Goal: Task Accomplishment & Management: Manage account settings

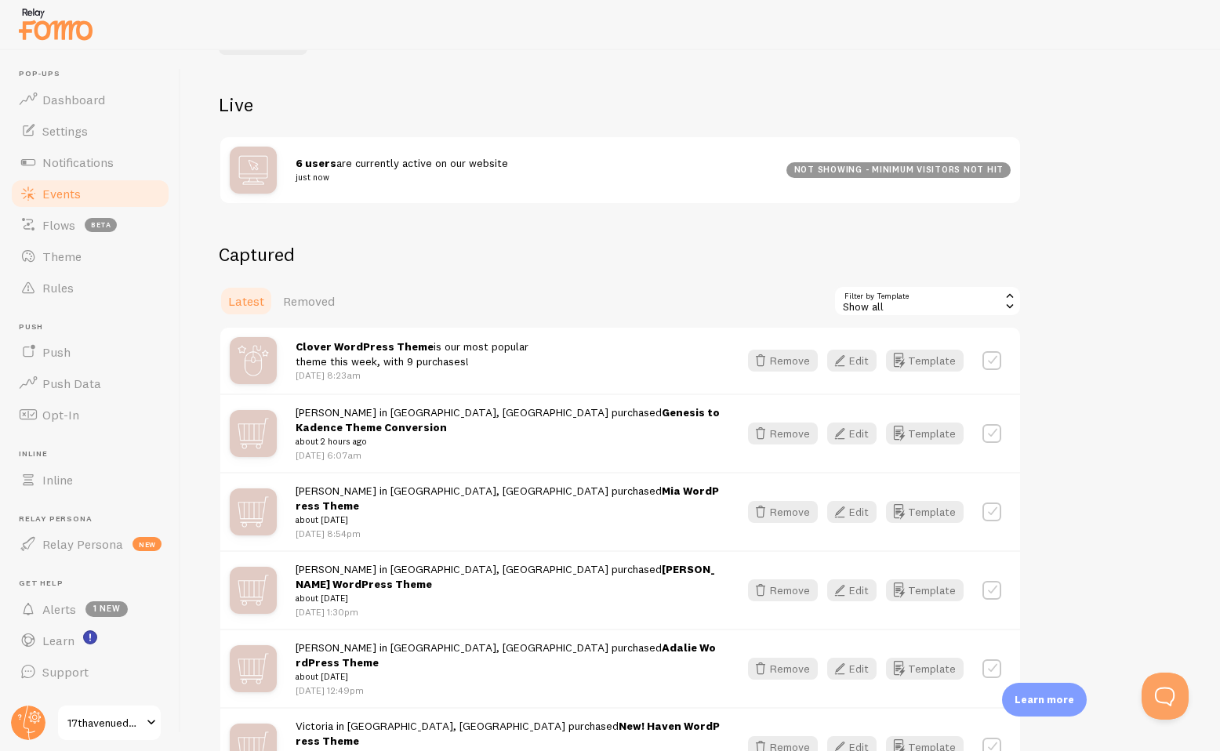
scroll to position [163, 0]
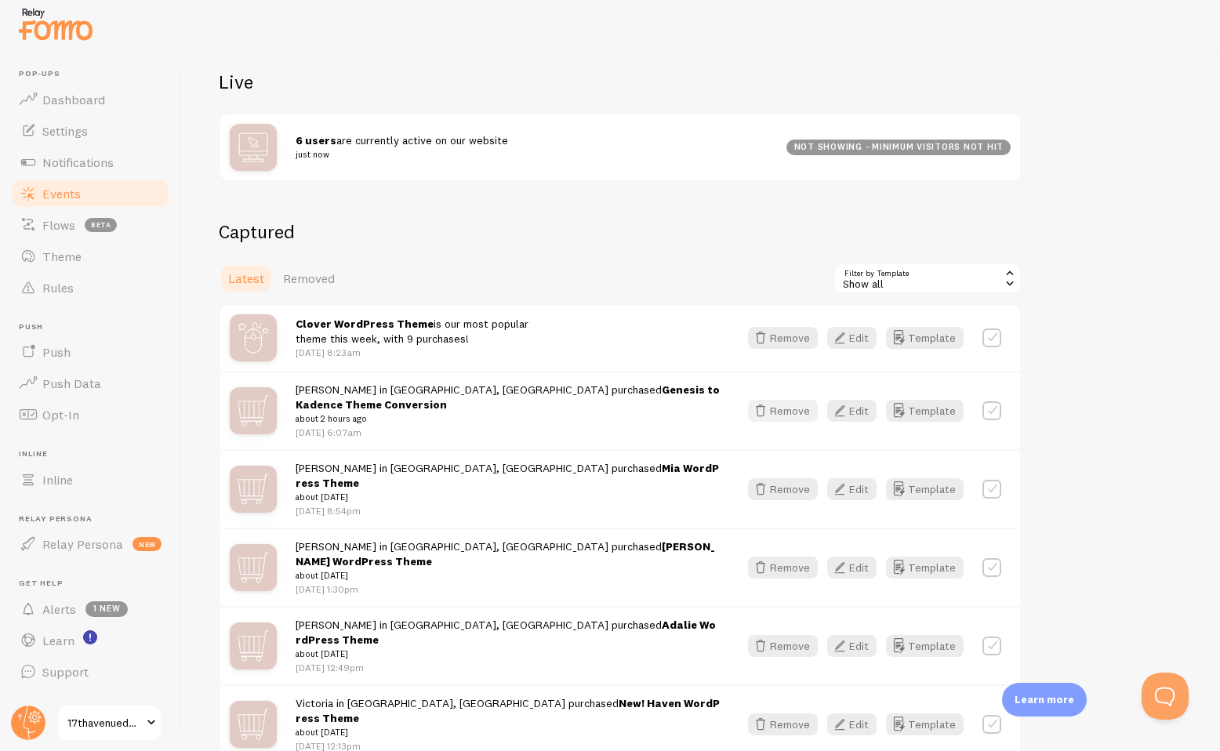
click at [790, 409] on button "Remove" at bounding box center [783, 411] width 70 height 22
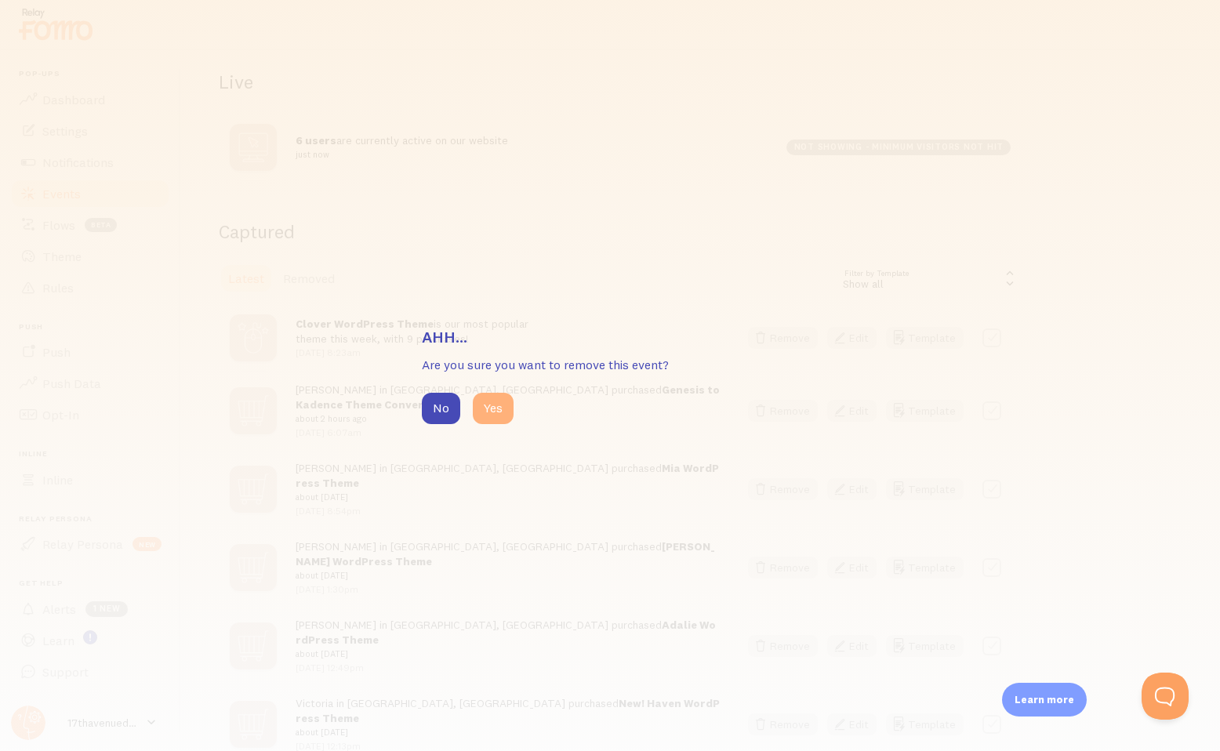
click at [492, 406] on button "Yes" at bounding box center [493, 408] width 41 height 31
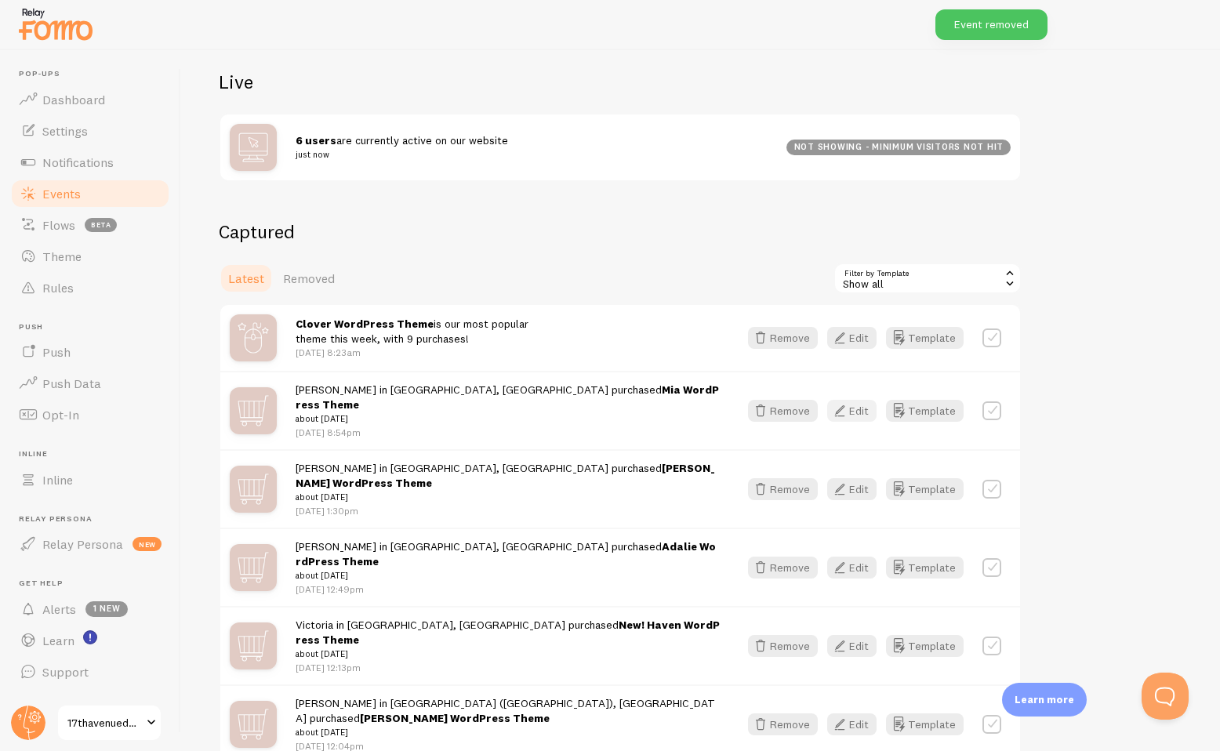
click at [849, 408] on icon "button" at bounding box center [839, 411] width 19 height 19
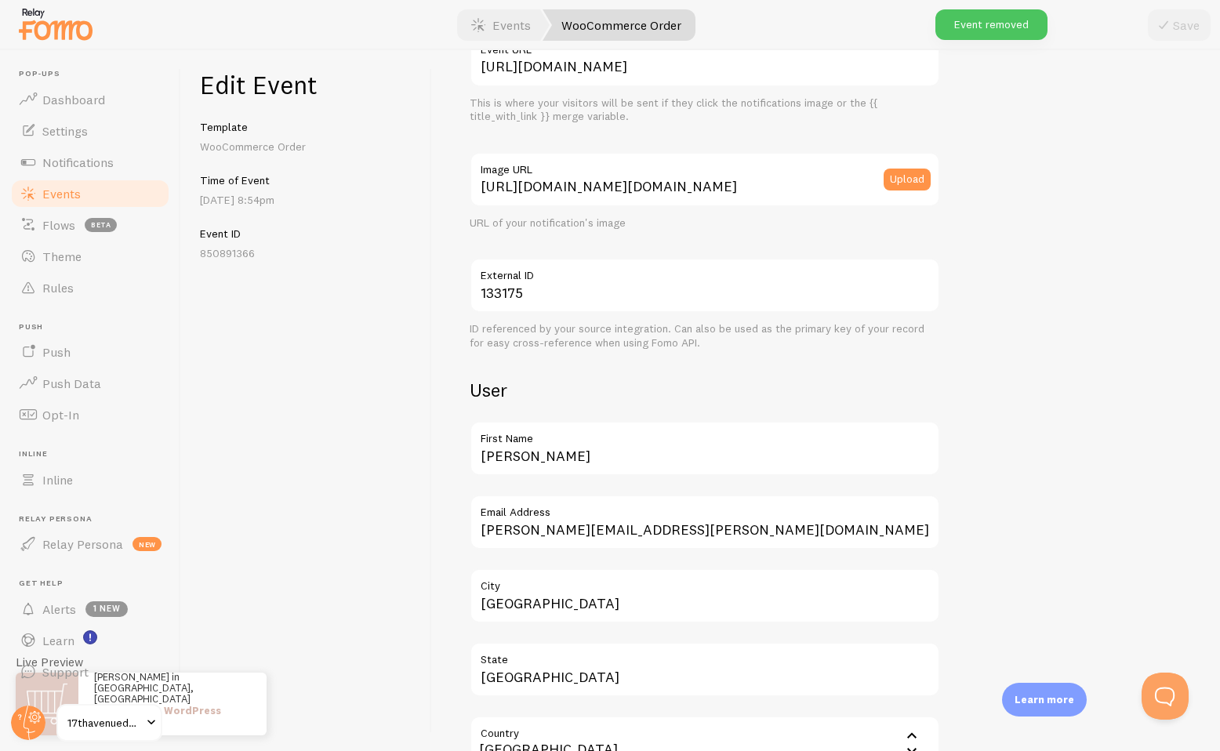
scroll to position [312, 0]
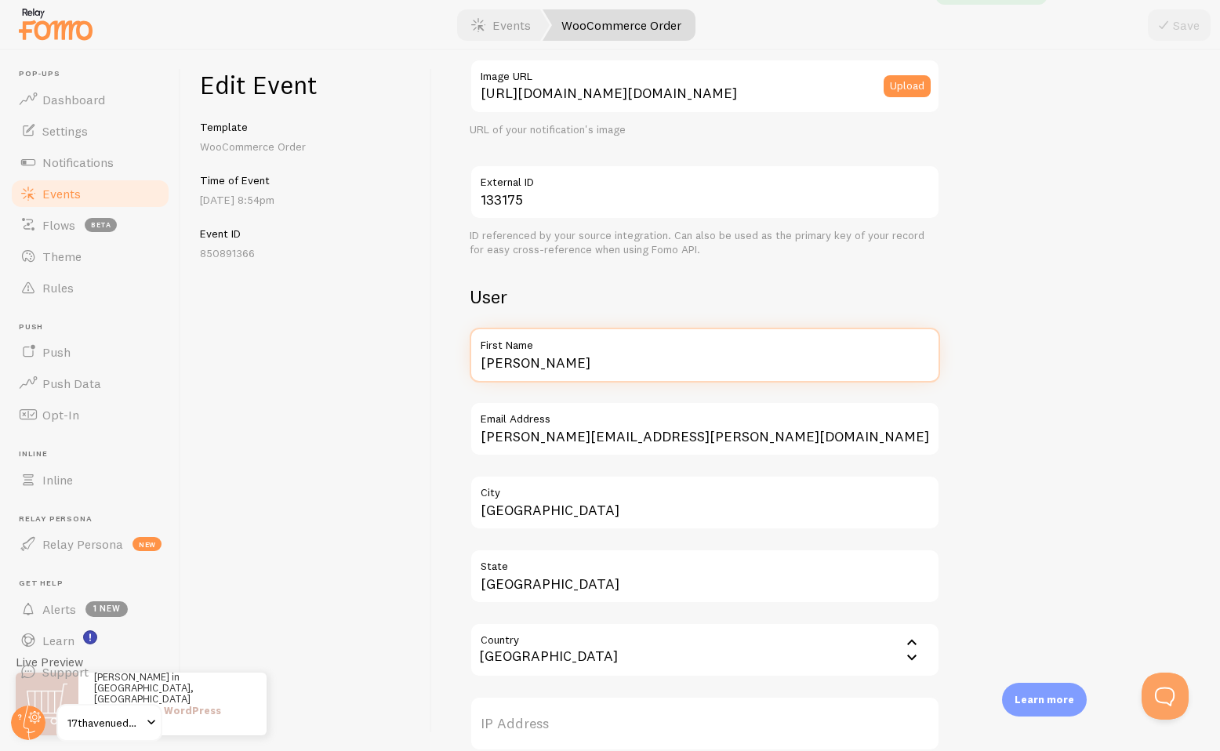
drag, startPoint x: 540, startPoint y: 372, endPoint x: 425, endPoint y: 358, distance: 116.0
click at [425, 358] on div "Edit Event Template WooCommerce Order Time of Event Oct 12th @ 8:54pm Event ID …" at bounding box center [700, 400] width 1039 height 701
type input "Hannah"
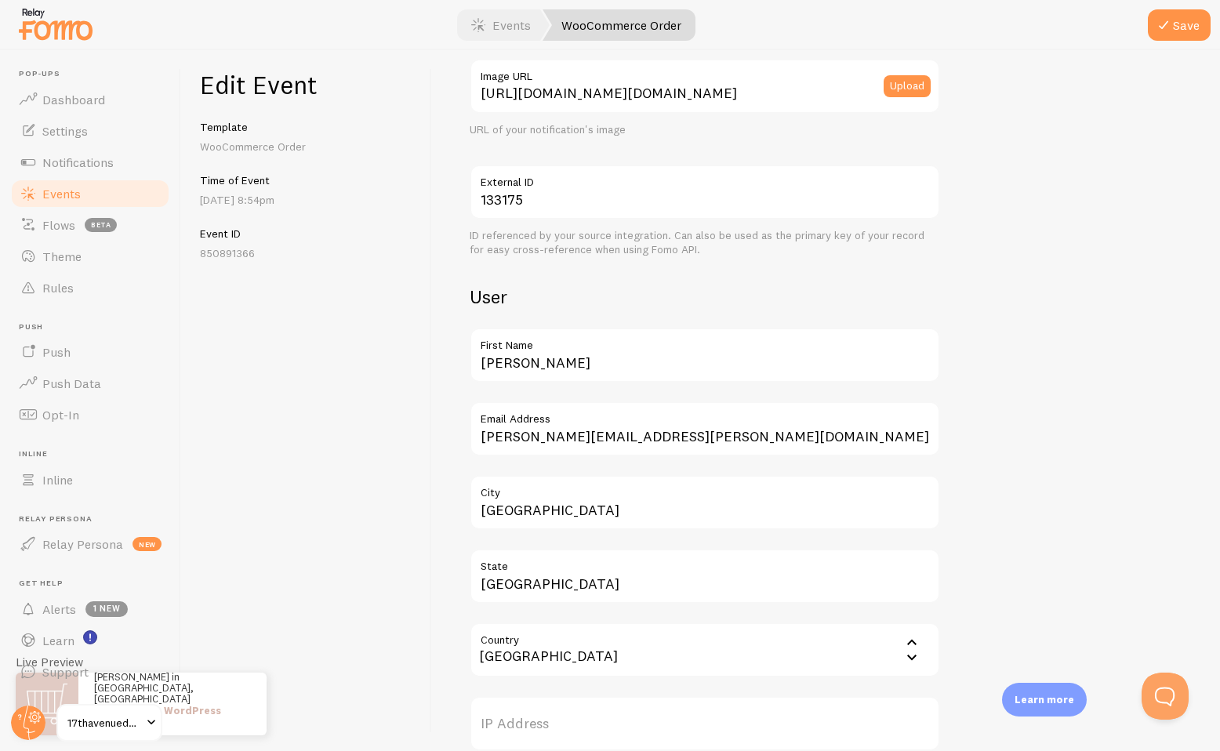
click at [408, 467] on div "Edit Event Template WooCommerce Order Time of Event Oct 12th @ 8:54pm Event ID …" at bounding box center [306, 400] width 251 height 701
drag, startPoint x: 561, startPoint y: 516, endPoint x: 399, endPoint y: 501, distance: 162.2
click at [399, 501] on div "Edit Event Template WooCommerce Order Time of Event Oct 12th @ 8:54pm Event ID …" at bounding box center [700, 400] width 1039 height 701
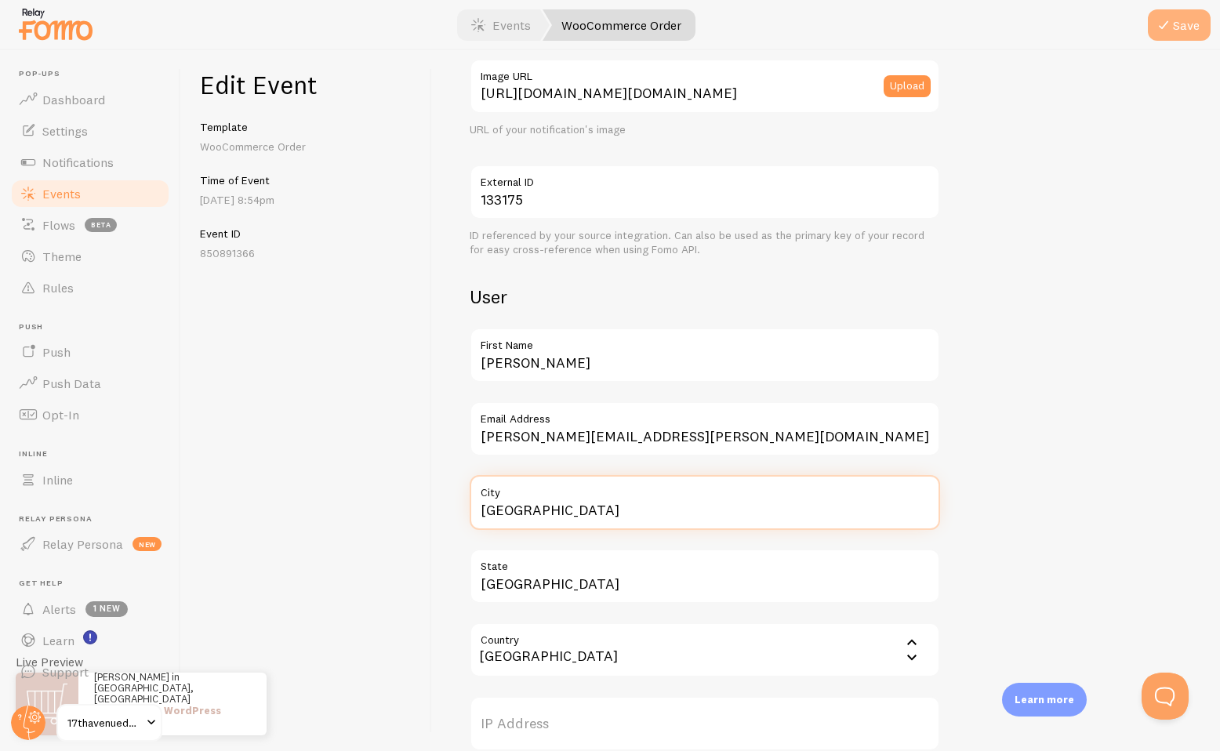
type input "Denver"
click at [1172, 27] on icon "submit" at bounding box center [1163, 25] width 19 height 19
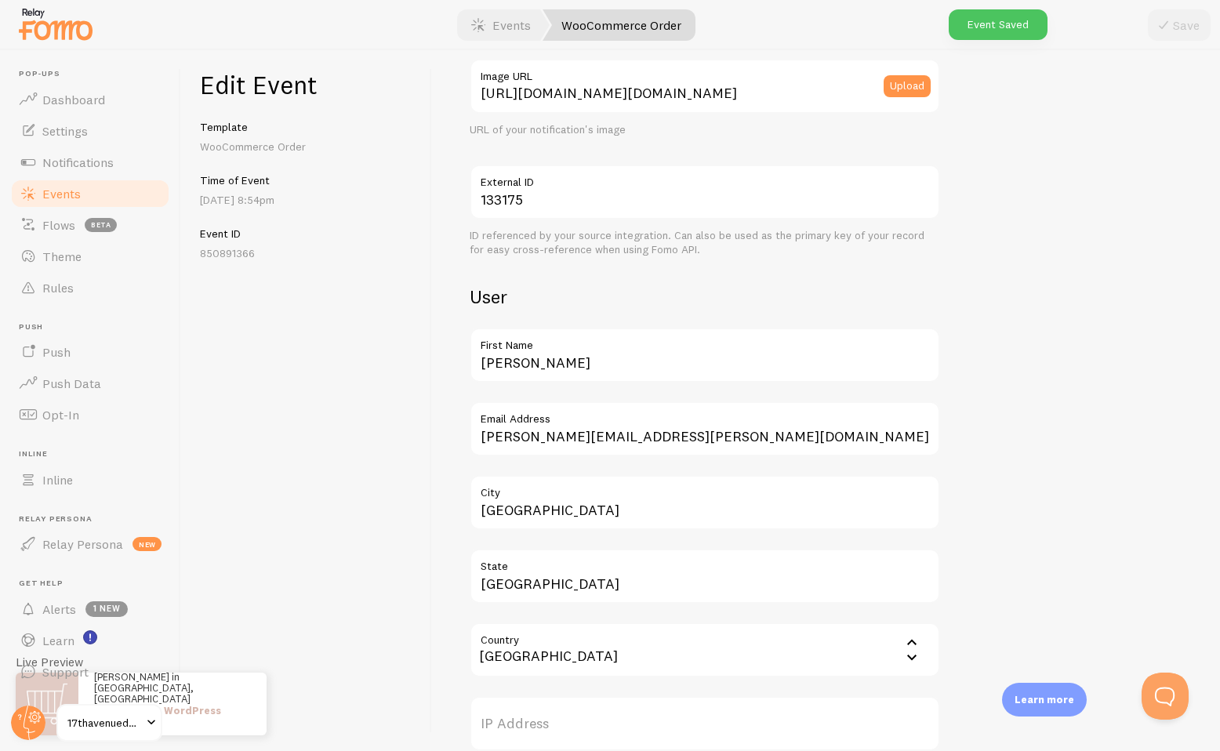
click at [99, 190] on link "Events" at bounding box center [90, 193] width 162 height 31
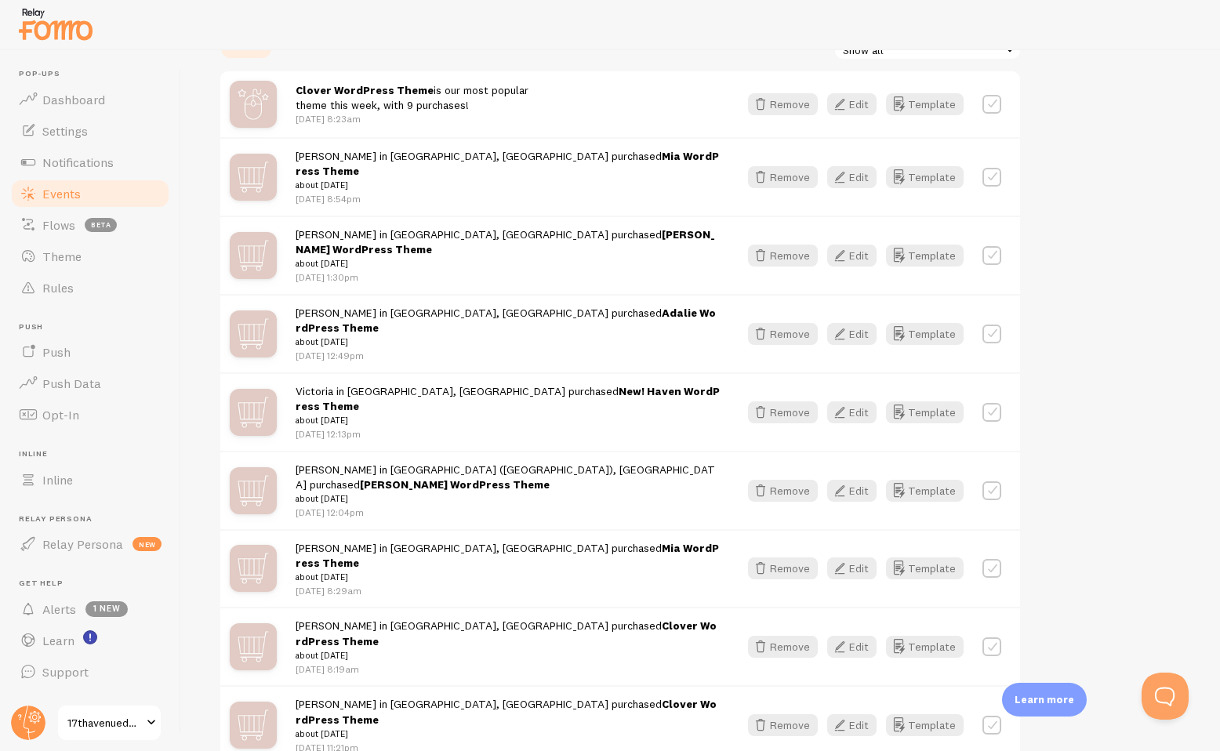
scroll to position [420, 0]
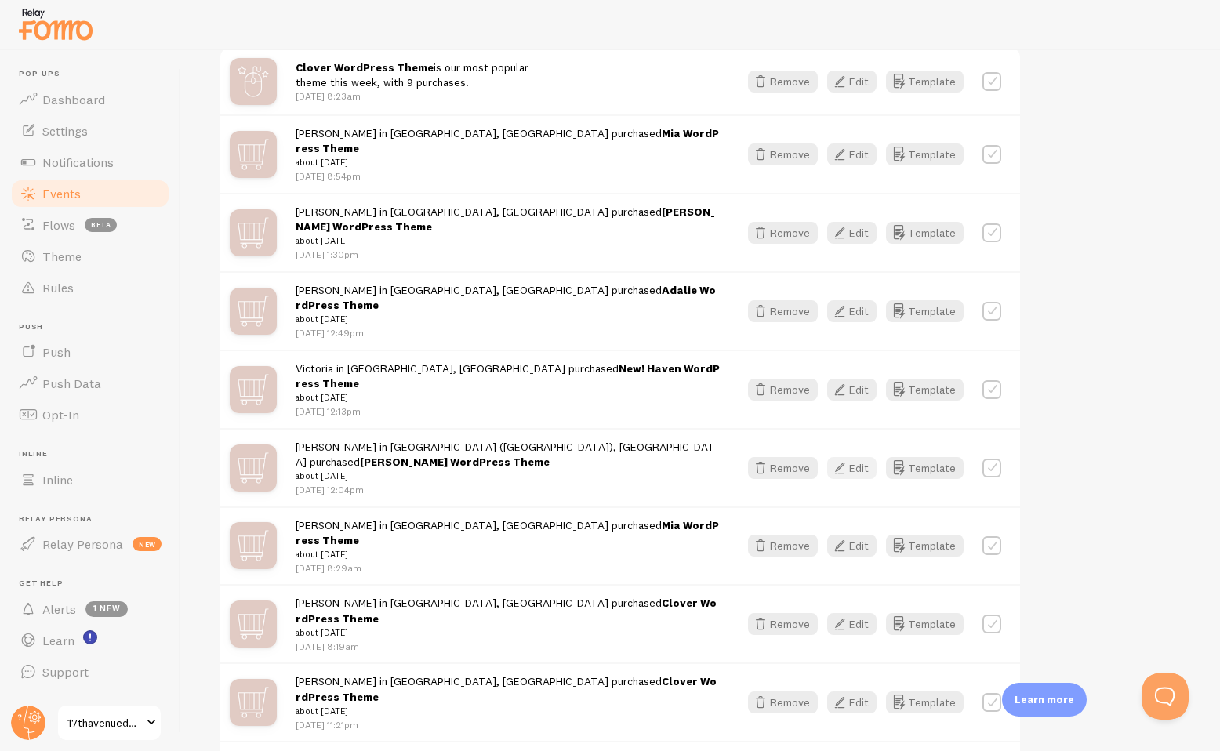
click at [856, 457] on button "Edit" at bounding box center [851, 468] width 49 height 22
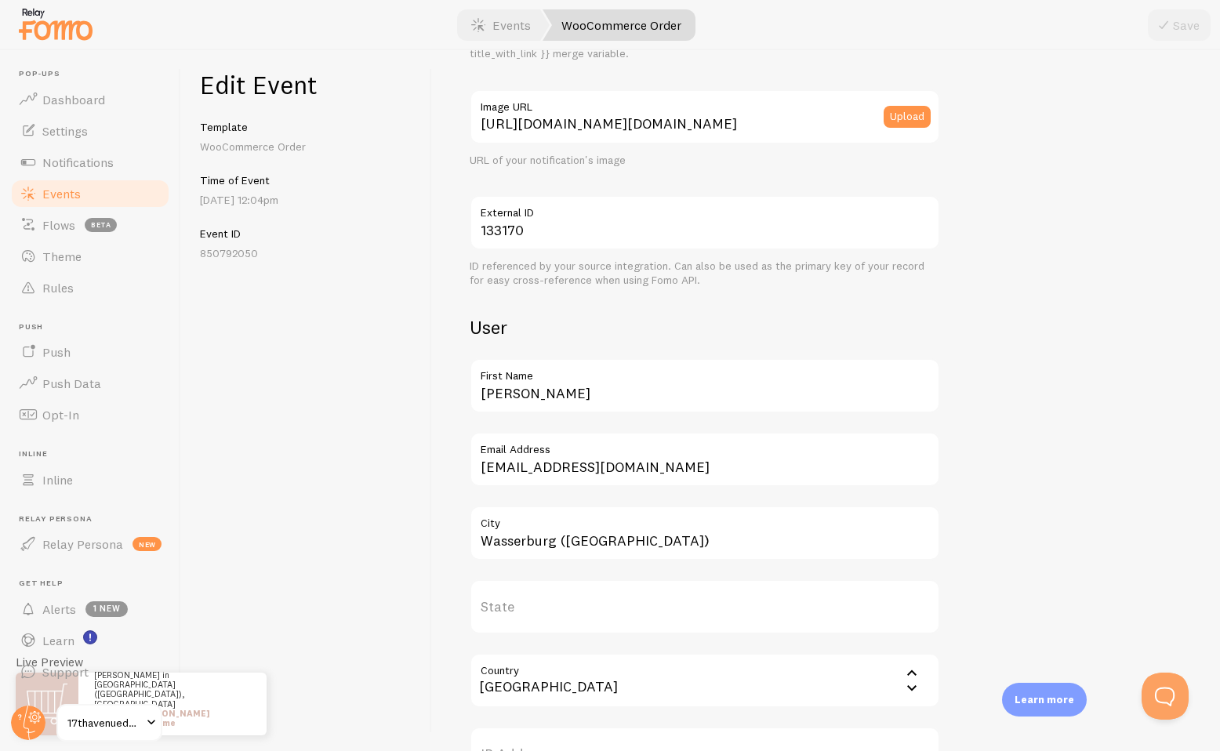
scroll to position [439, 0]
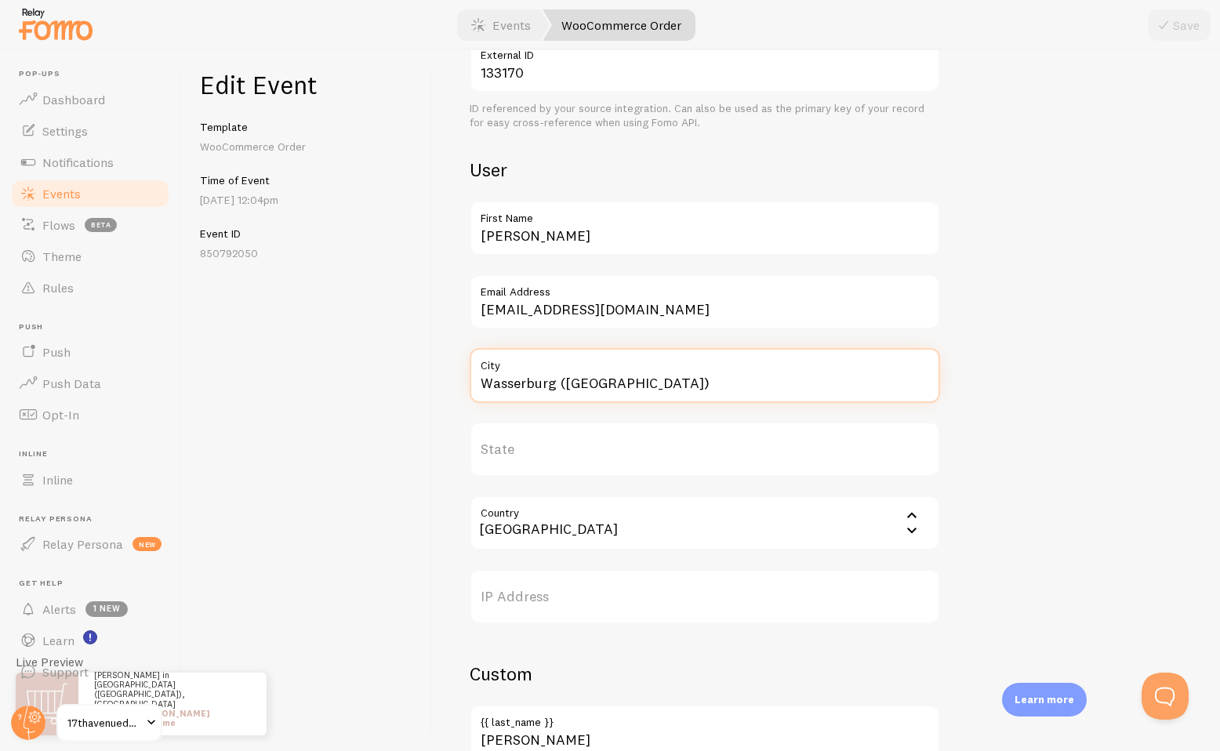
click at [552, 388] on input "Wasserburg (Bodensee)" at bounding box center [705, 375] width 471 height 55
drag, startPoint x: 552, startPoint y: 387, endPoint x: 710, endPoint y: 387, distance: 157.6
click at [710, 387] on input "Wasserburg (Bodensee)" at bounding box center [705, 375] width 471 height 55
type input "Wasserburg"
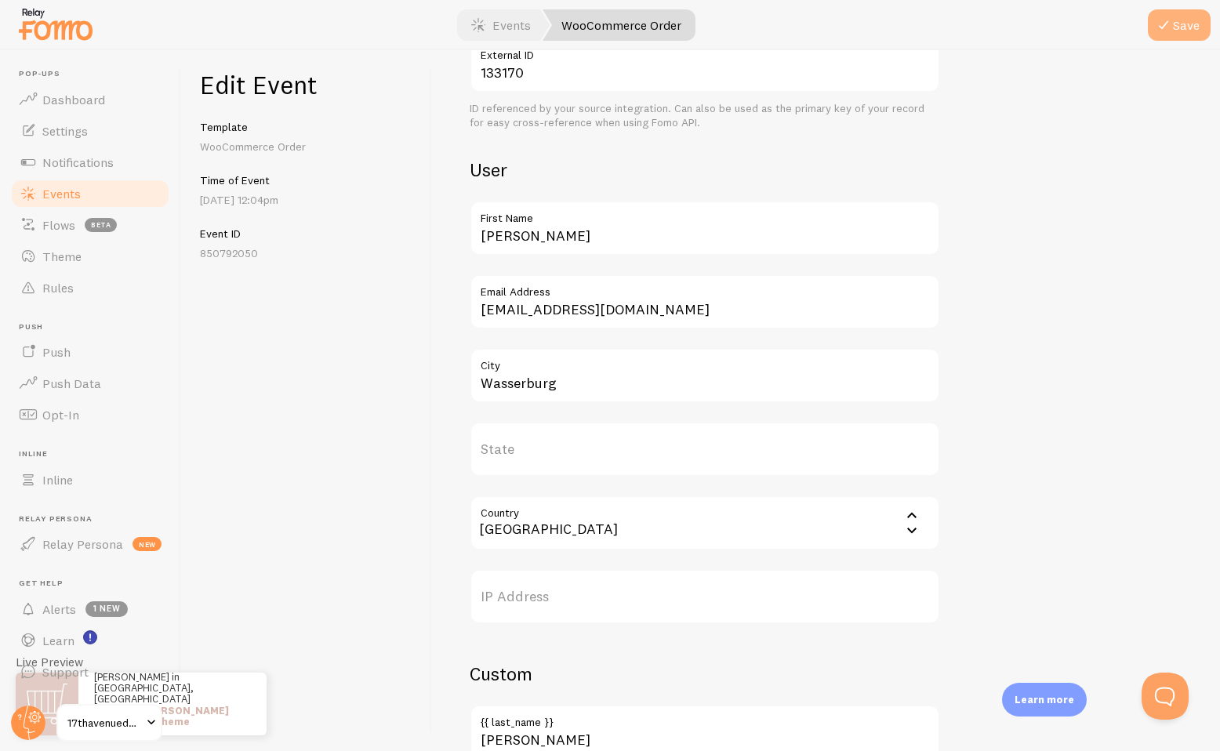
click at [1183, 22] on button "Save" at bounding box center [1179, 24] width 63 height 31
click at [85, 187] on link "Events" at bounding box center [90, 193] width 162 height 31
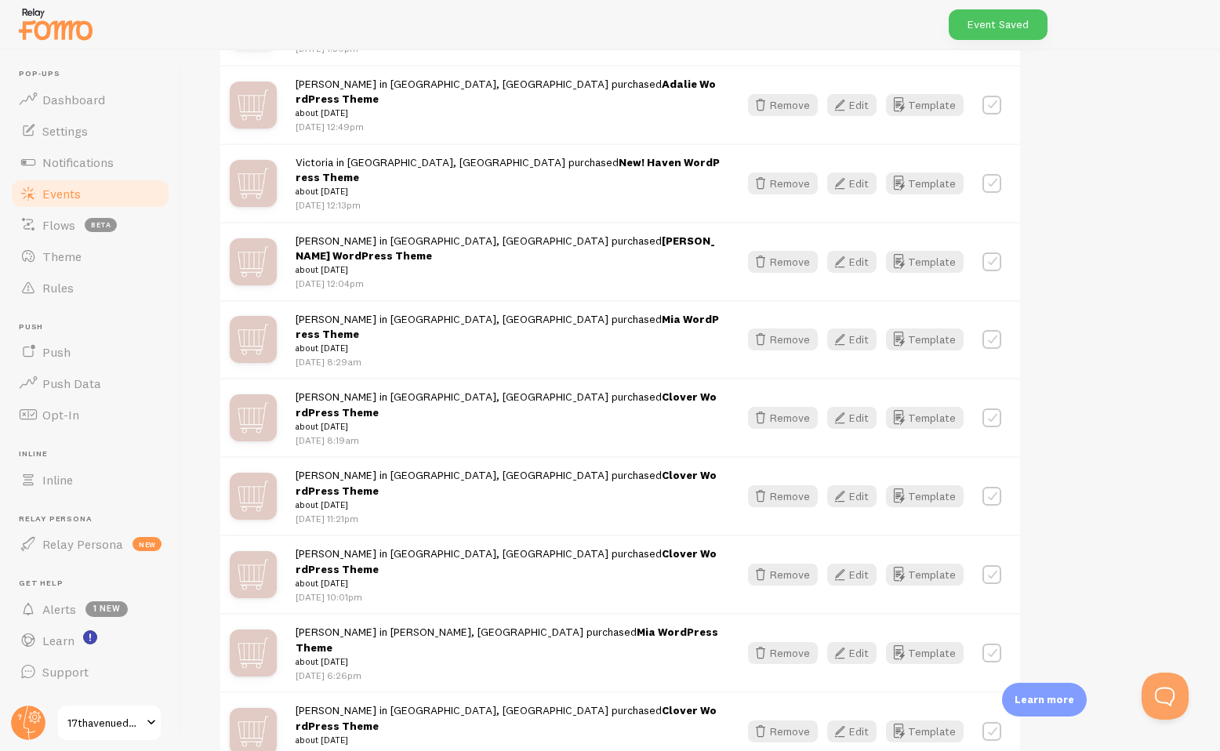
scroll to position [629, 0]
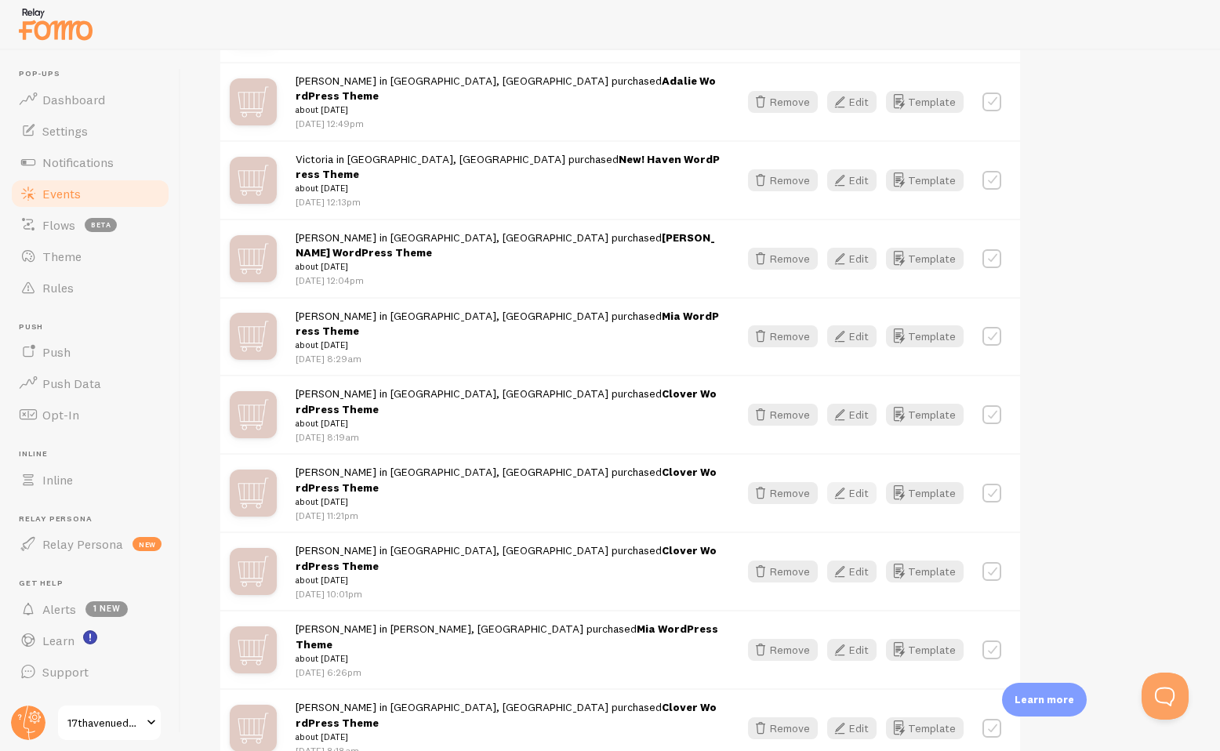
click at [856, 482] on button "Edit" at bounding box center [851, 493] width 49 height 22
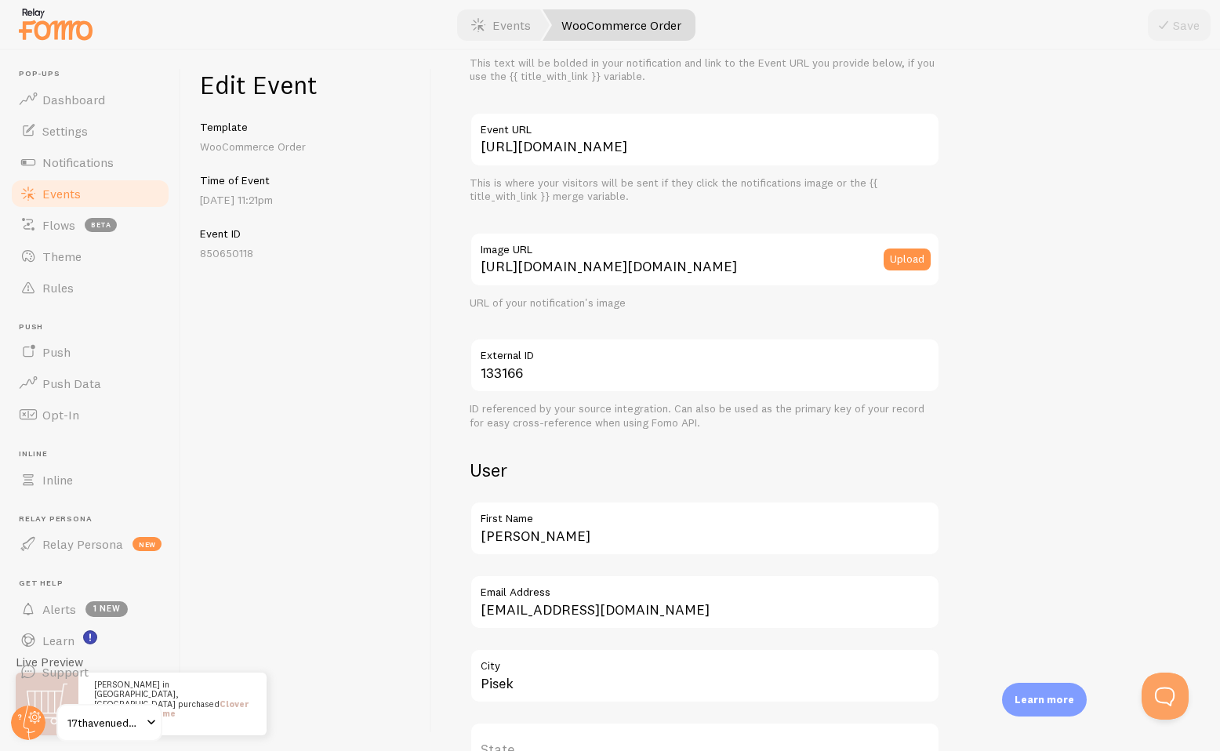
scroll to position [140, 0]
drag, startPoint x: 572, startPoint y: 535, endPoint x: 406, endPoint y: 528, distance: 166.4
click at [406, 528] on div "Edit Event Template WooCommerce Order Time of Event Oct 11th @ 11:21pm Event ID…" at bounding box center [700, 400] width 1039 height 701
click at [413, 518] on div "Edit Event Template WooCommerce Order Time of Event Oct 11th @ 11:21pm Event ID…" at bounding box center [306, 400] width 251 height 701
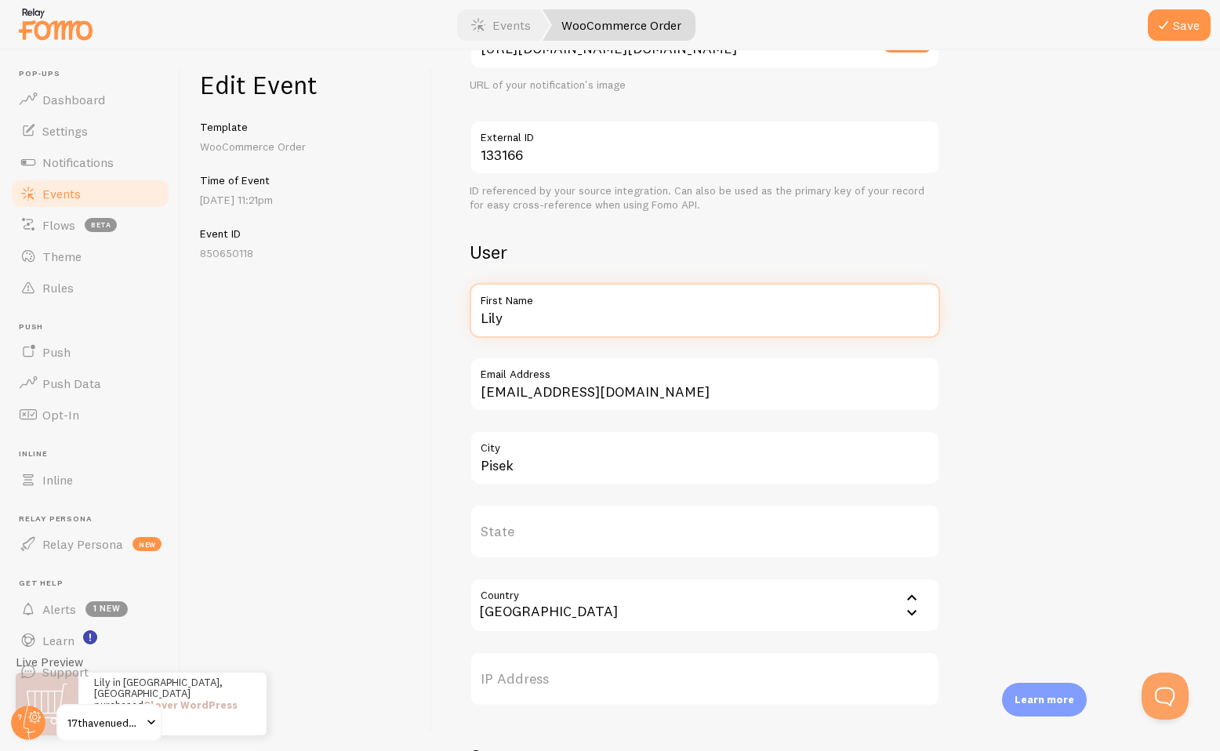
drag, startPoint x: 525, startPoint y: 314, endPoint x: 442, endPoint y: 315, distance: 83.1
click at [442, 315] on div "Meta Clover WordPress Theme Title This text will be bolded in your notification…" at bounding box center [826, 400] width 788 height 701
type input "Lauren"
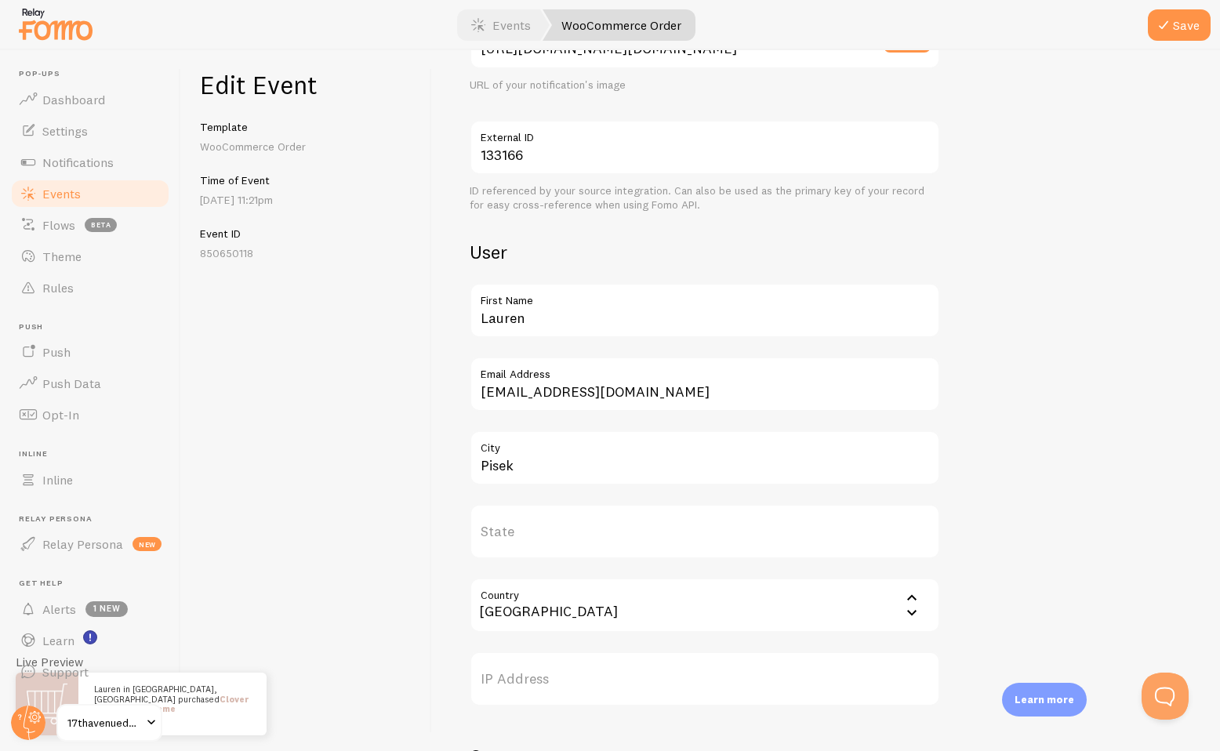
click at [451, 342] on div "Meta Clover WordPress Theme Title This text will be bolded in your notification…" at bounding box center [826, 400] width 788 height 701
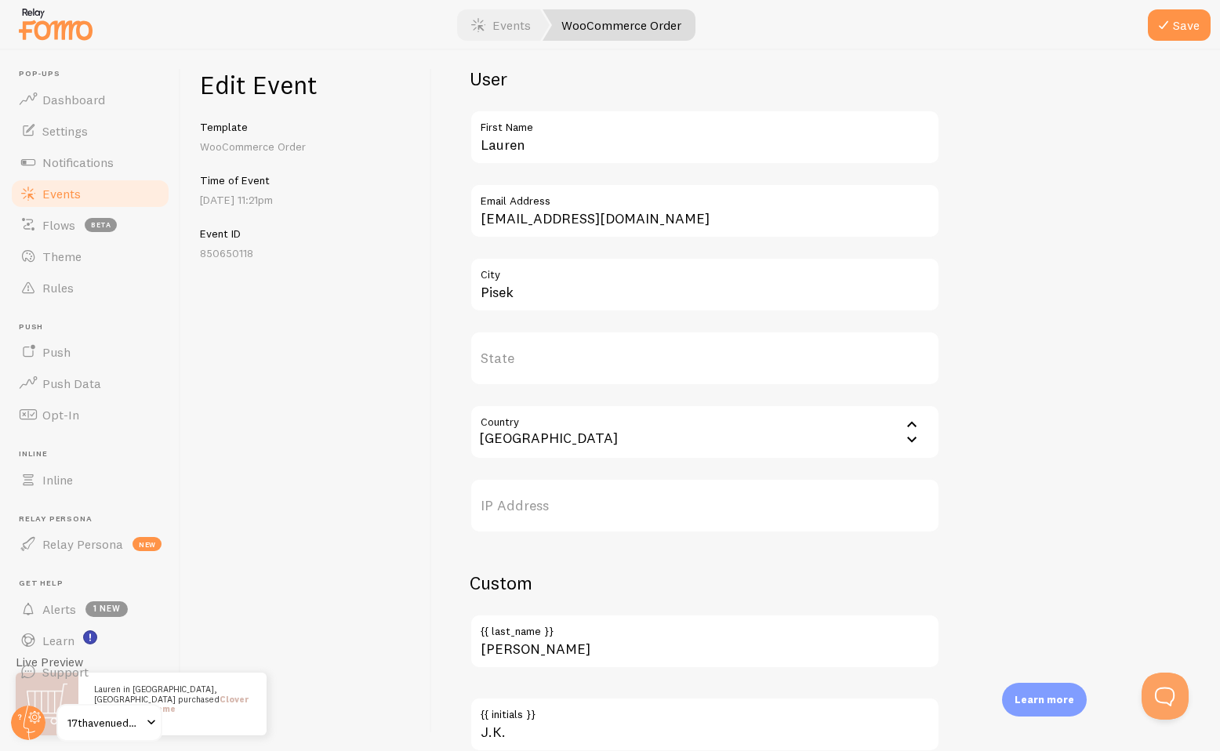
scroll to position [531, 0]
drag, startPoint x: 532, startPoint y: 296, endPoint x: 426, endPoint y: 295, distance: 105.9
click at [426, 295] on div "Edit Event Template WooCommerce Order Time of Event Oct 11th @ 11:21pm Event ID…" at bounding box center [700, 400] width 1039 height 701
type input "Calgary"
click at [528, 442] on input "Country" at bounding box center [705, 431] width 471 height 55
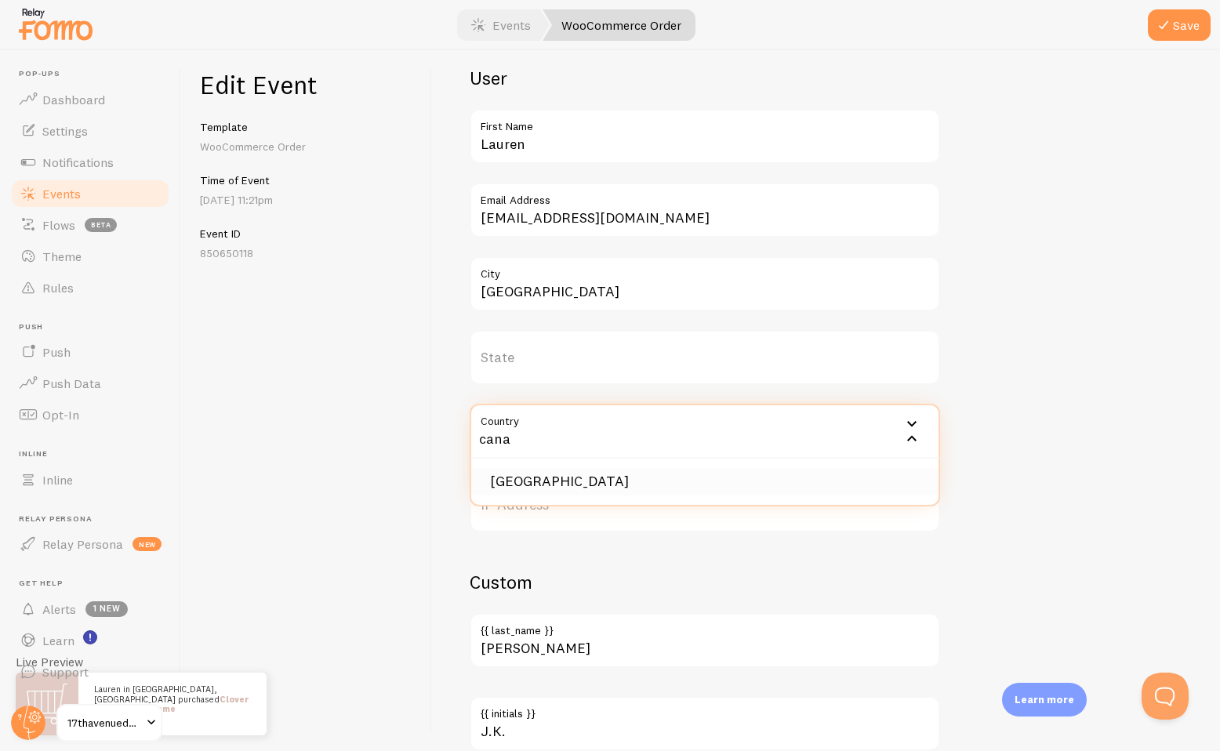
type input "cana"
click at [540, 471] on li "[GEOGRAPHIC_DATA]" at bounding box center [704, 481] width 467 height 27
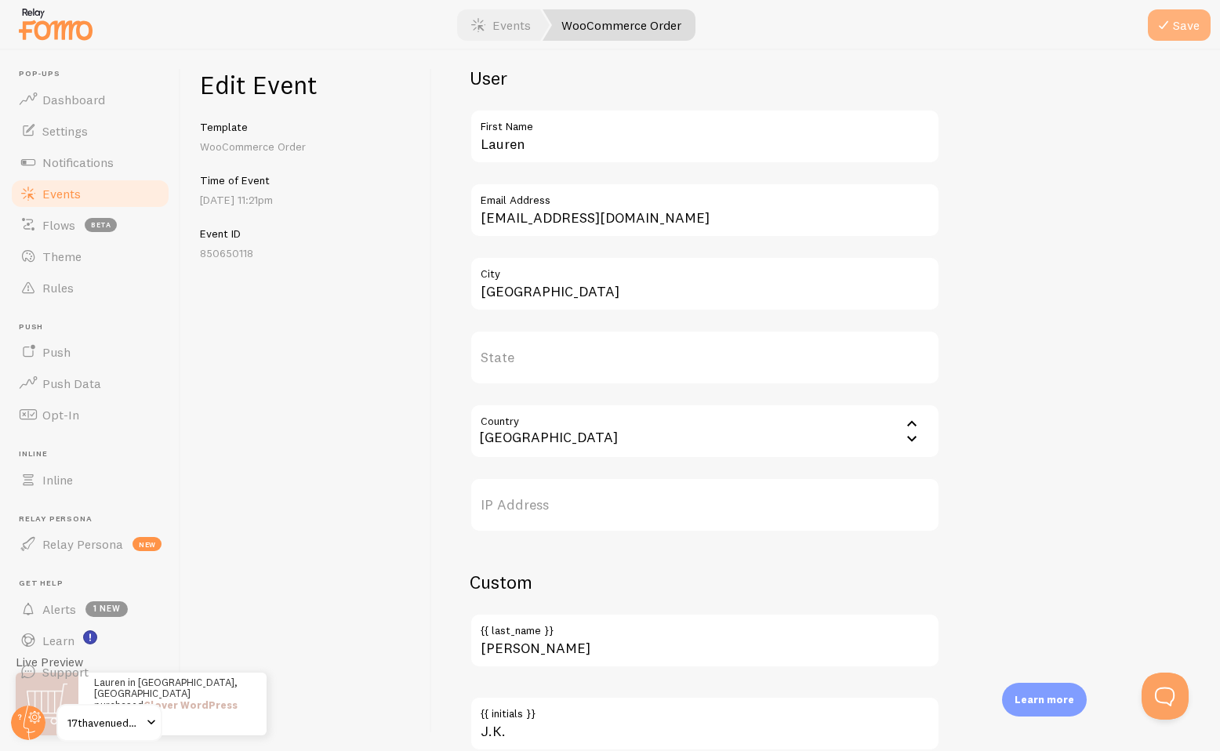
click at [1208, 15] on button "Save" at bounding box center [1179, 24] width 63 height 31
click at [93, 200] on link "Events" at bounding box center [90, 193] width 162 height 31
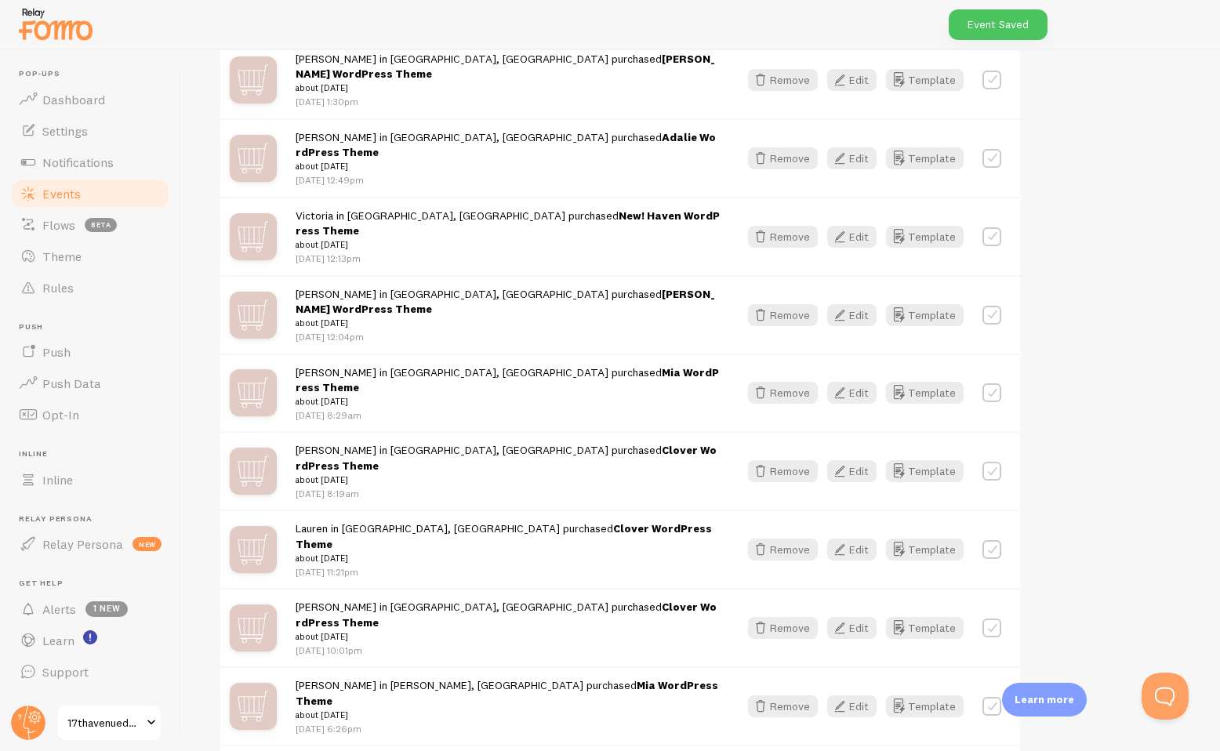
scroll to position [599, 0]
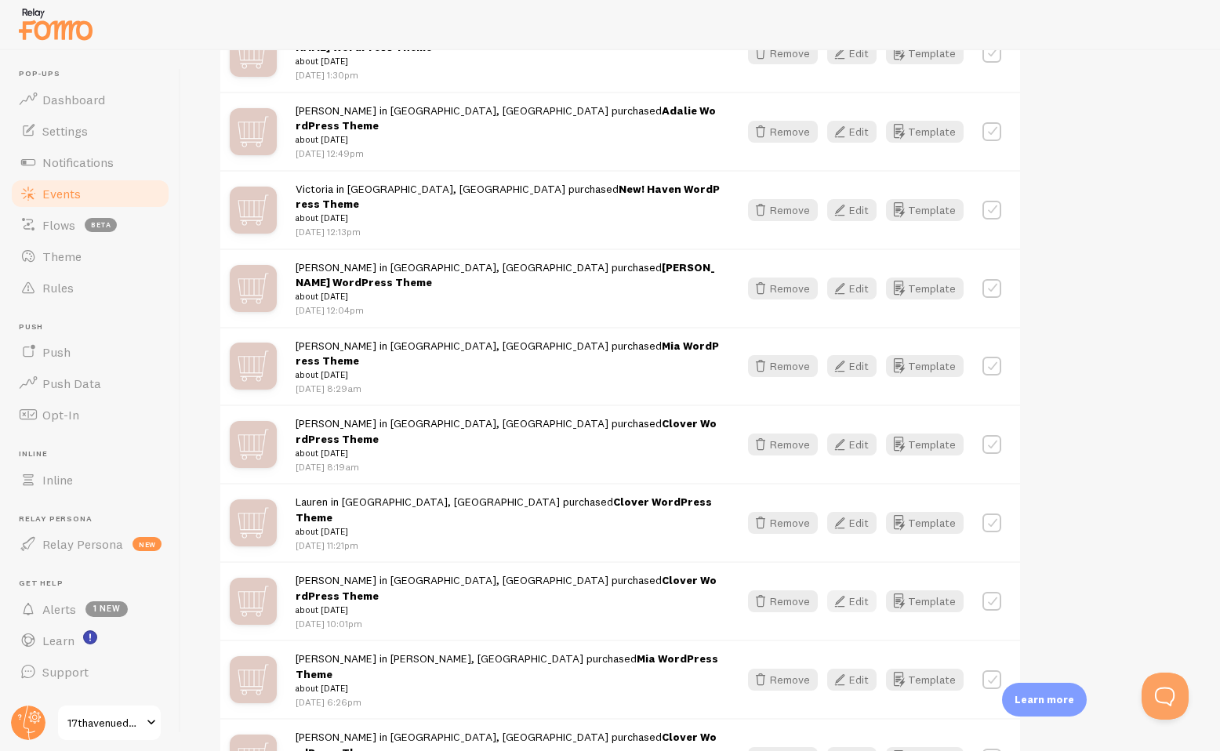
click at [860, 591] on button "Edit" at bounding box center [851, 602] width 49 height 22
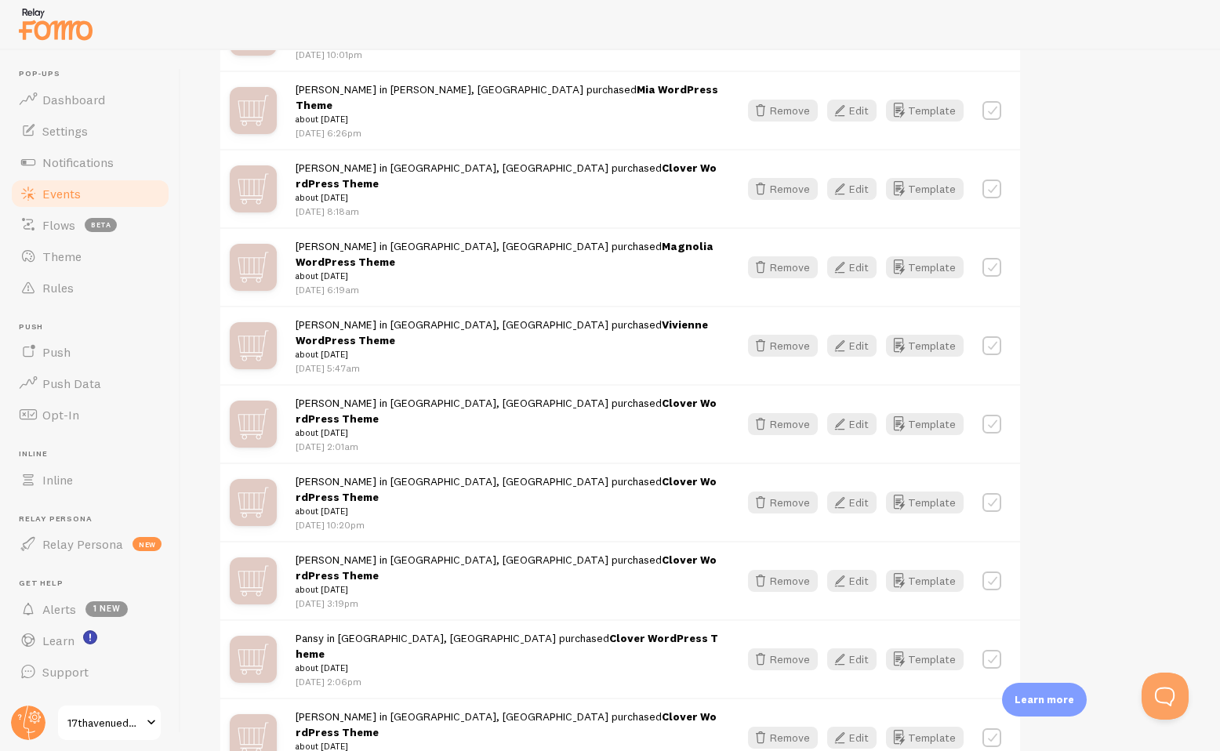
scroll to position [1174, 0]
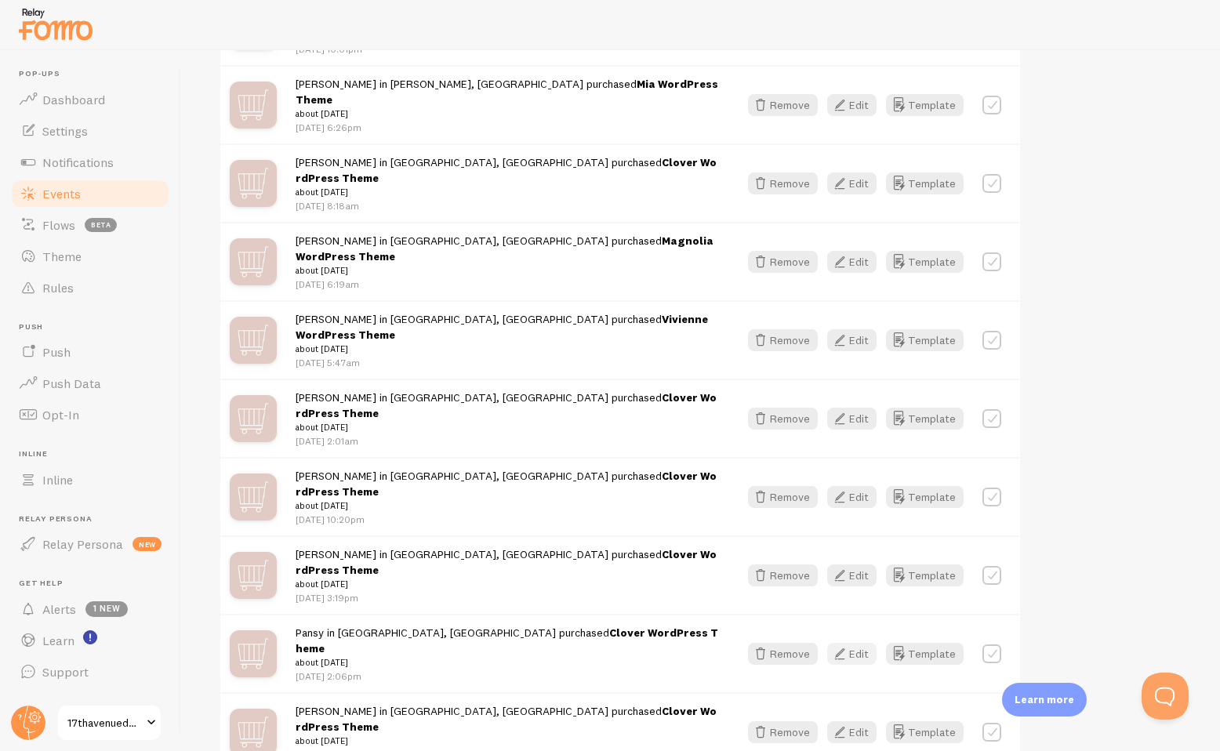
click at [849, 645] on icon "button" at bounding box center [839, 654] width 19 height 19
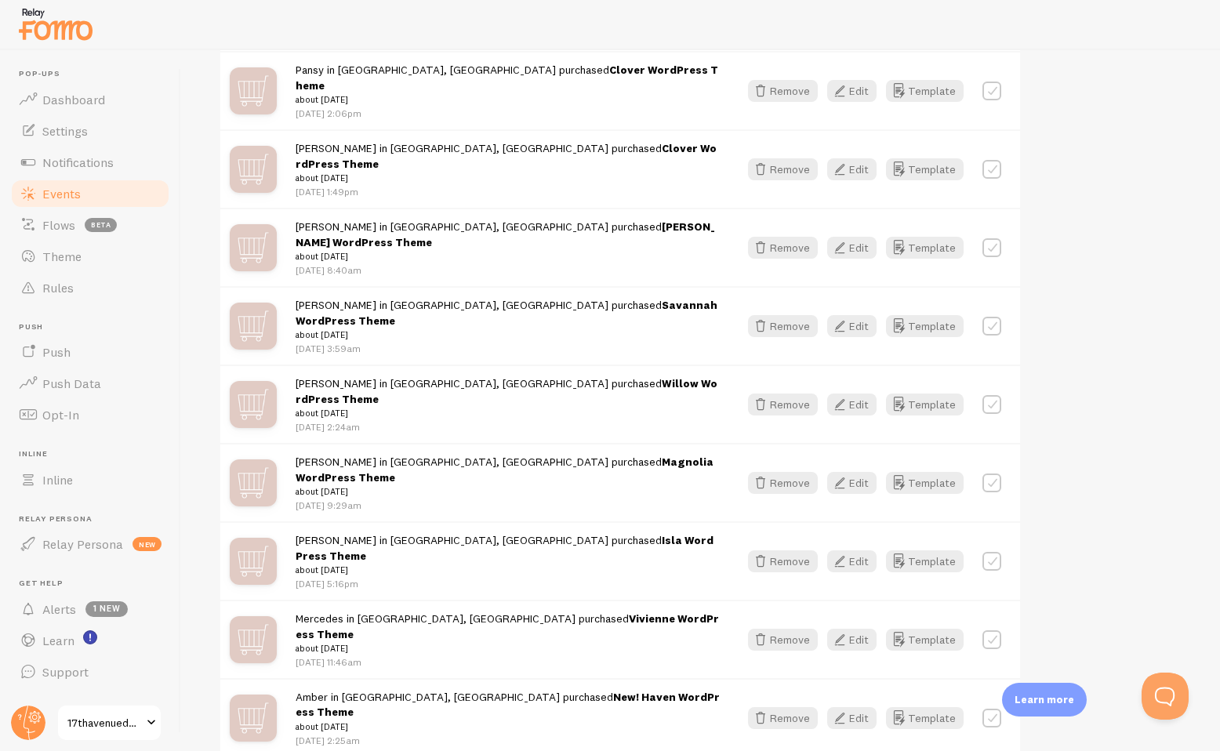
scroll to position [1741, 0]
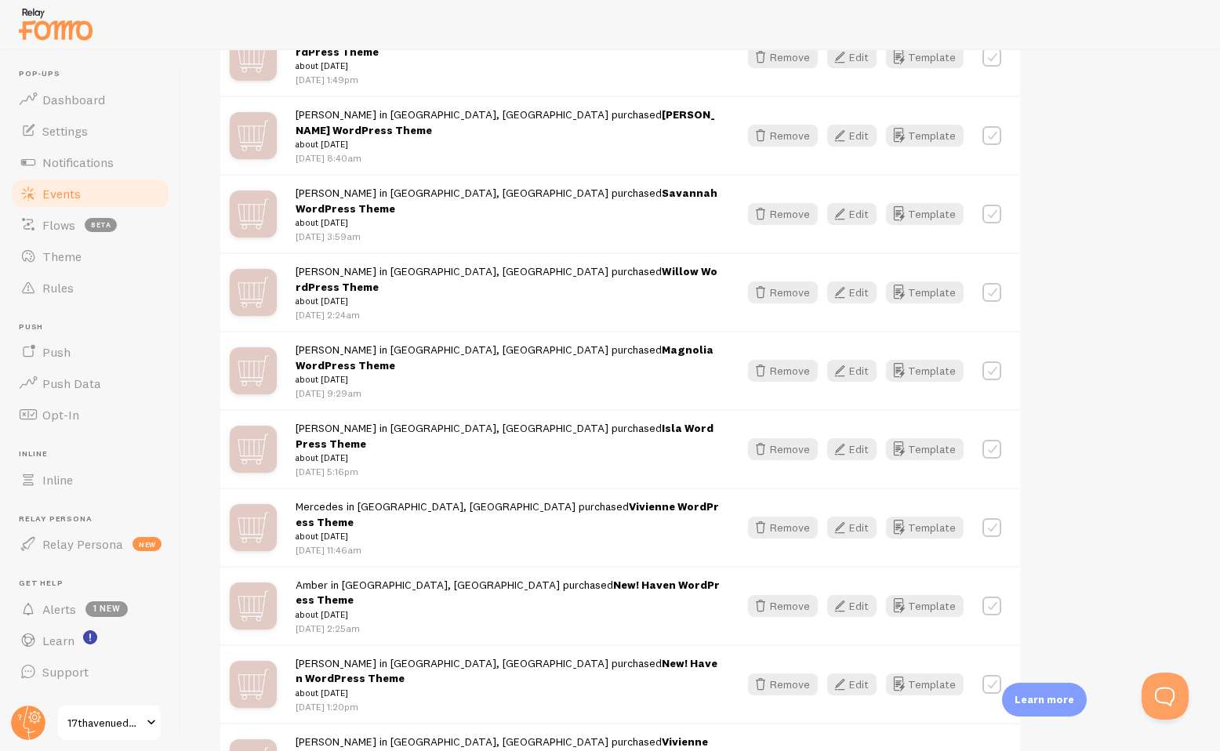
scroll to position [1857, 0]
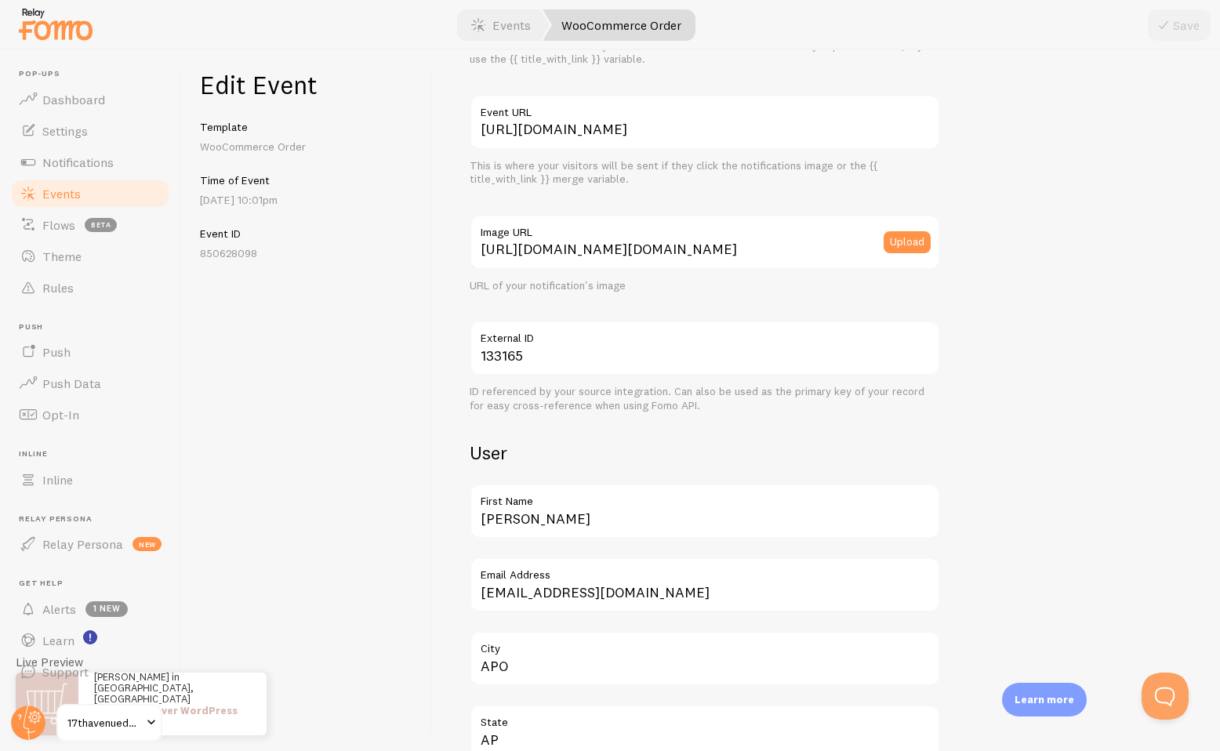
scroll to position [223, 0]
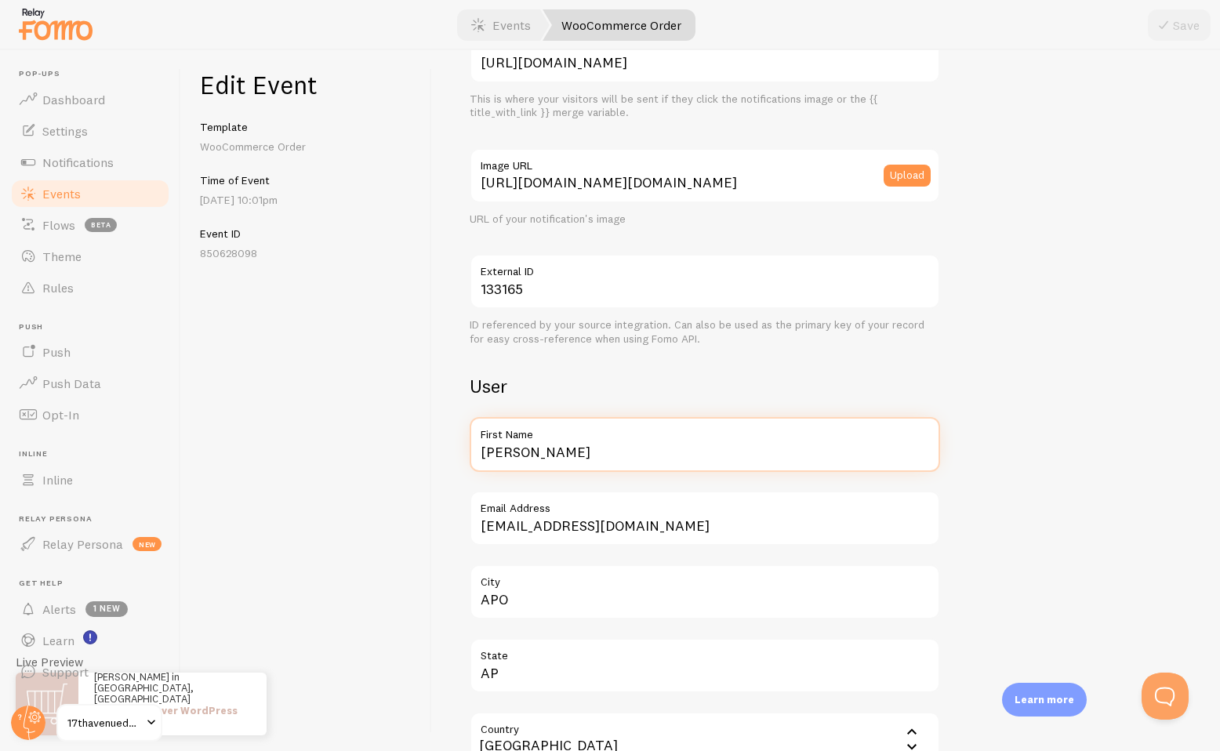
drag, startPoint x: 515, startPoint y: 454, endPoint x: 451, endPoint y: 445, distance: 64.9
click at [451, 445] on div "Meta Clover WordPress Theme Title This text will be bolded in your notification…" at bounding box center [826, 400] width 788 height 701
type input "Sarah"
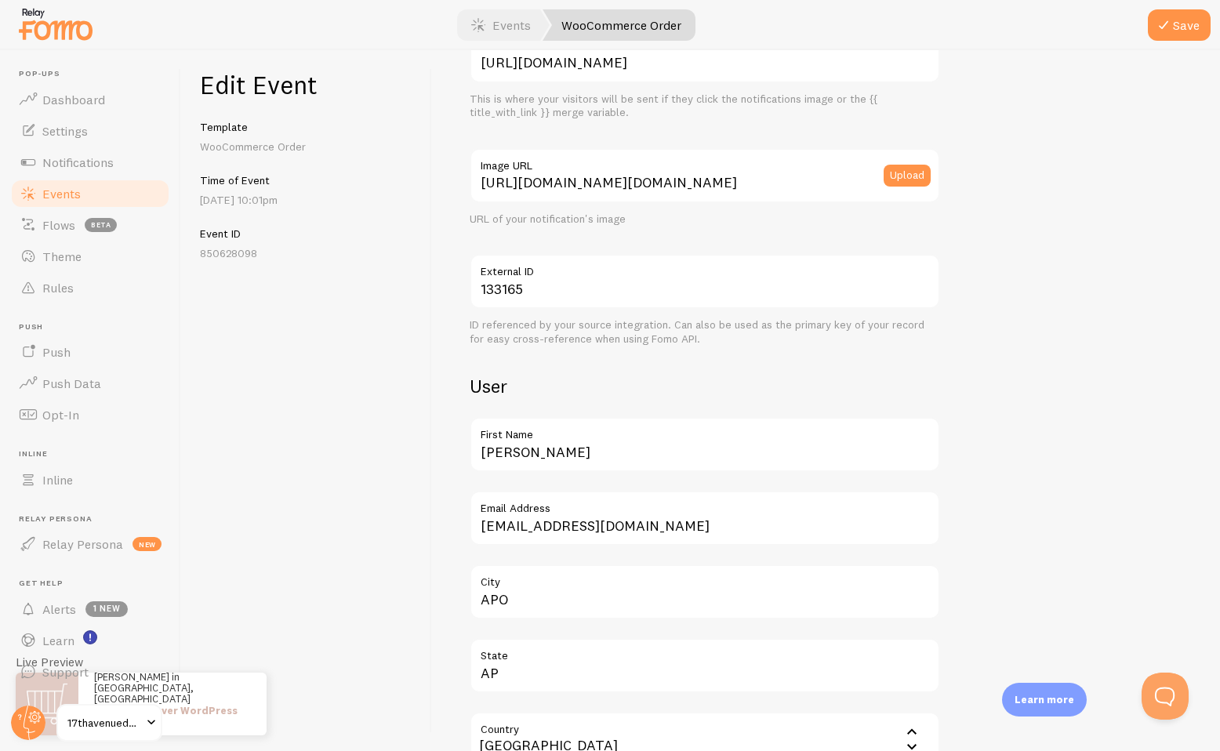
click at [451, 445] on div "Meta Clover WordPress Theme Title This text will be bolded in your notification…" at bounding box center [826, 400] width 788 height 701
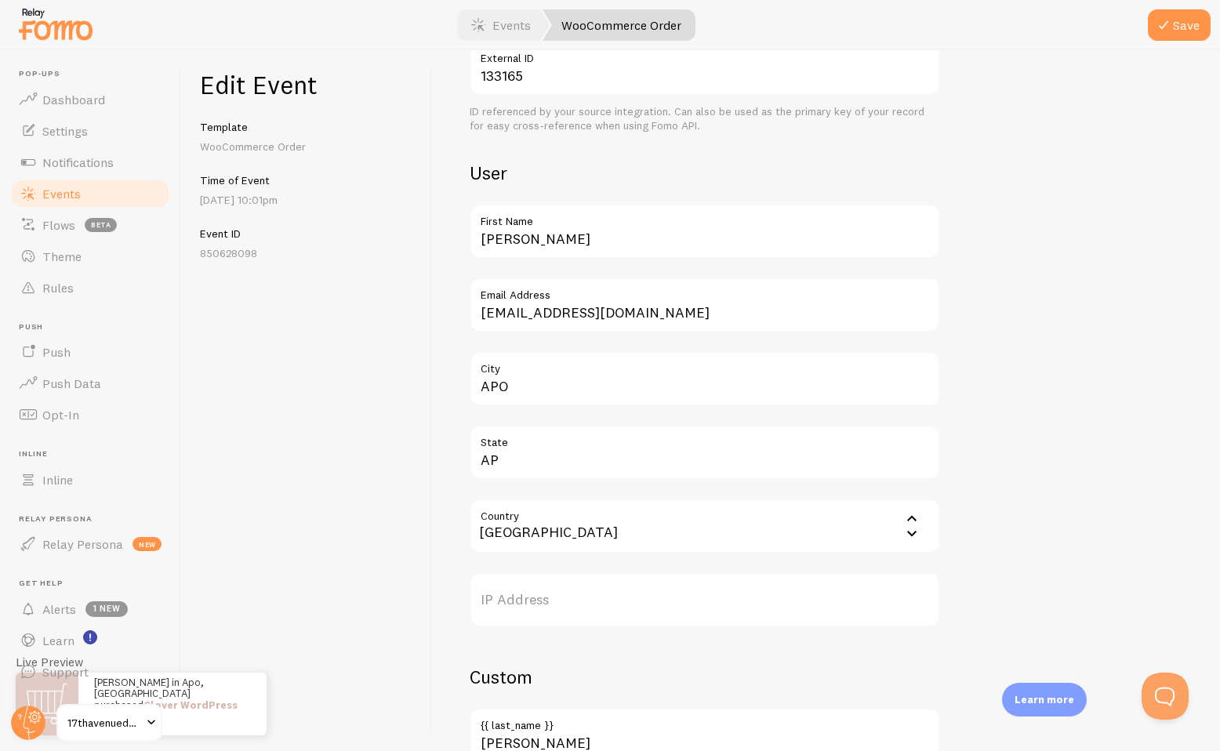
scroll to position [442, 0]
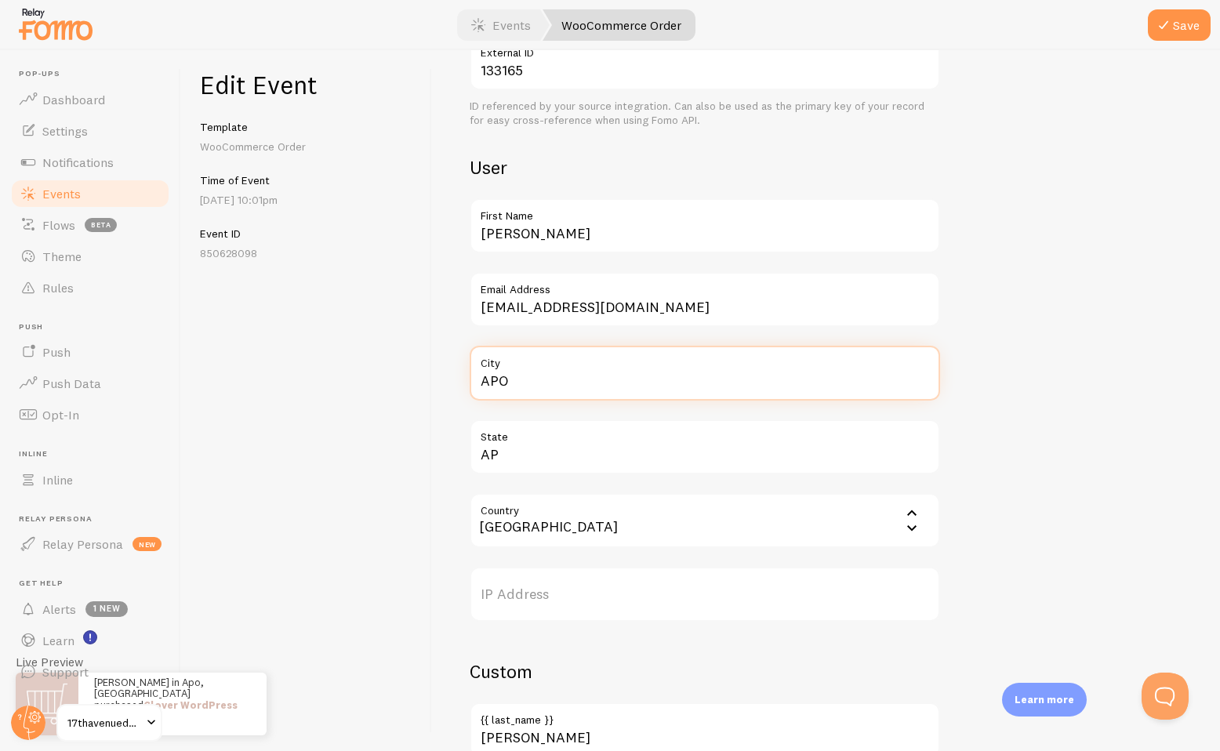
drag, startPoint x: 549, startPoint y: 385, endPoint x: 439, endPoint y: 371, distance: 110.7
click at [439, 371] on div "Meta Clover WordPress Theme Title This text will be bolded in your notification…" at bounding box center [826, 400] width 788 height 701
type input "New York"
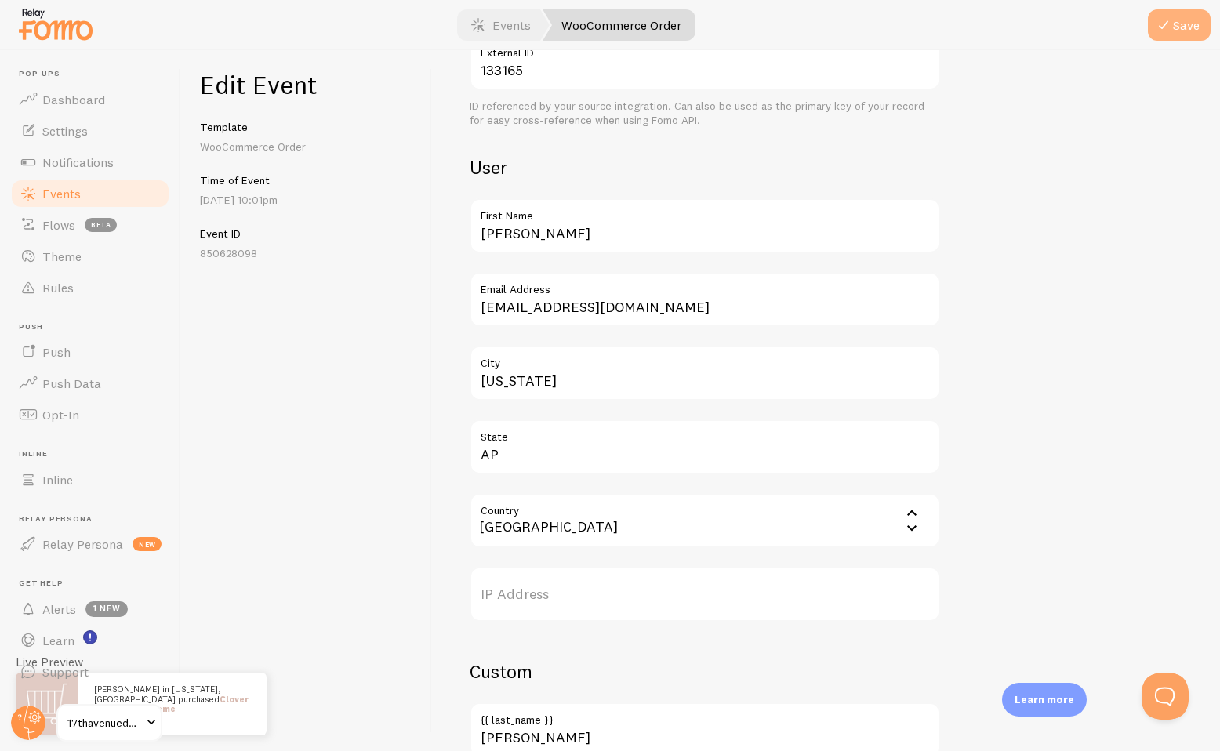
click at [1187, 26] on button "Save" at bounding box center [1179, 24] width 63 height 31
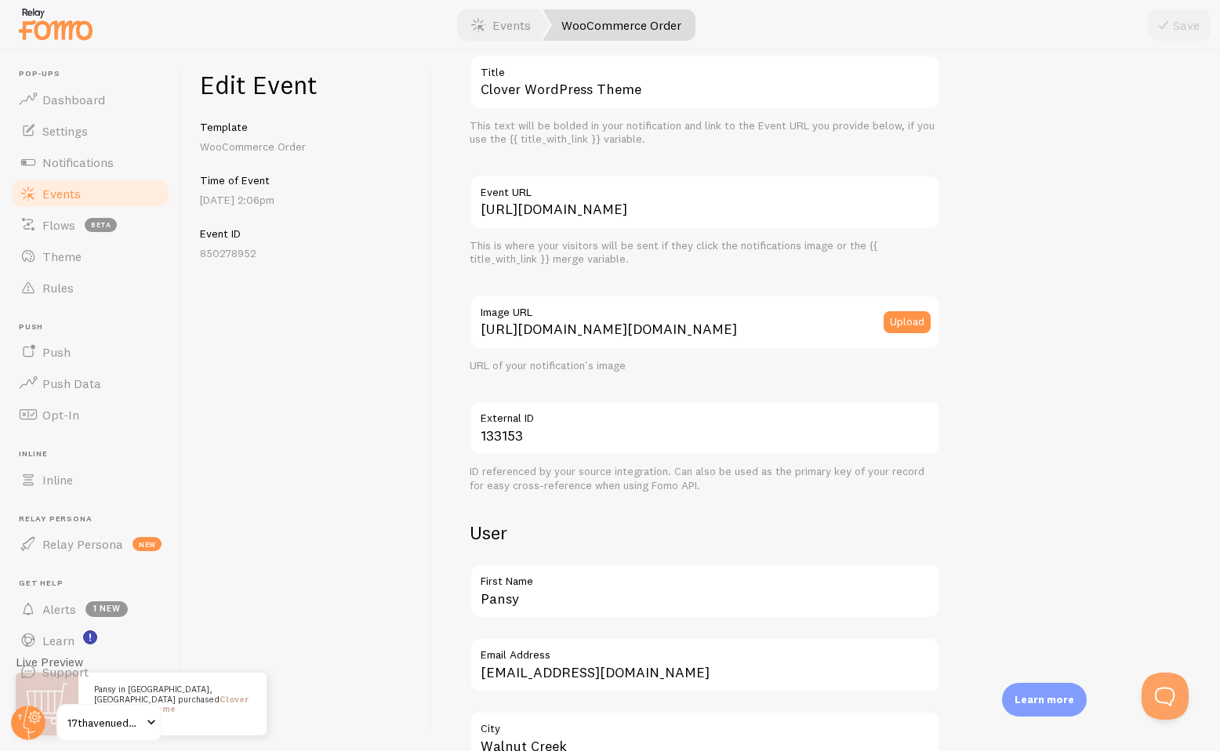
scroll to position [331, 0]
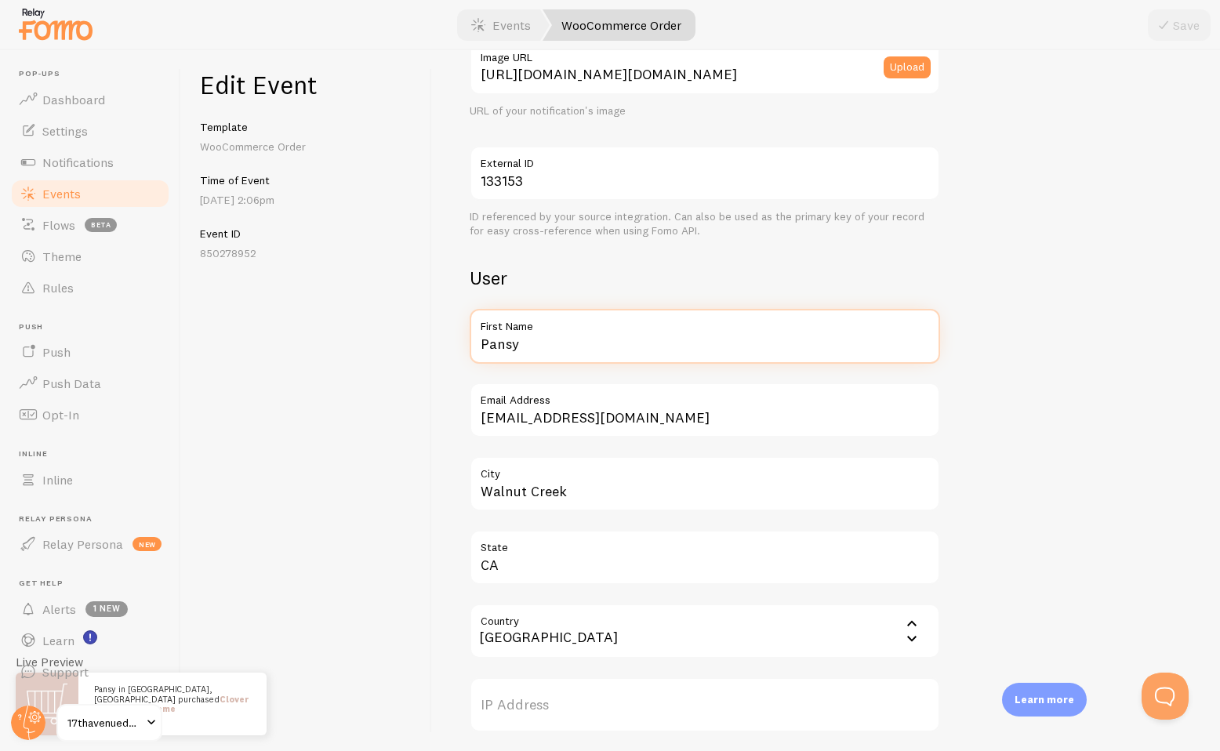
drag, startPoint x: 564, startPoint y: 344, endPoint x: 394, endPoint y: 343, distance: 169.4
click at [394, 343] on div "Edit Event Template WooCommerce Order Time of Event [DATE] 2:06pm Event ID 8502…" at bounding box center [700, 400] width 1039 height 701
type input "[PERSON_NAME]"
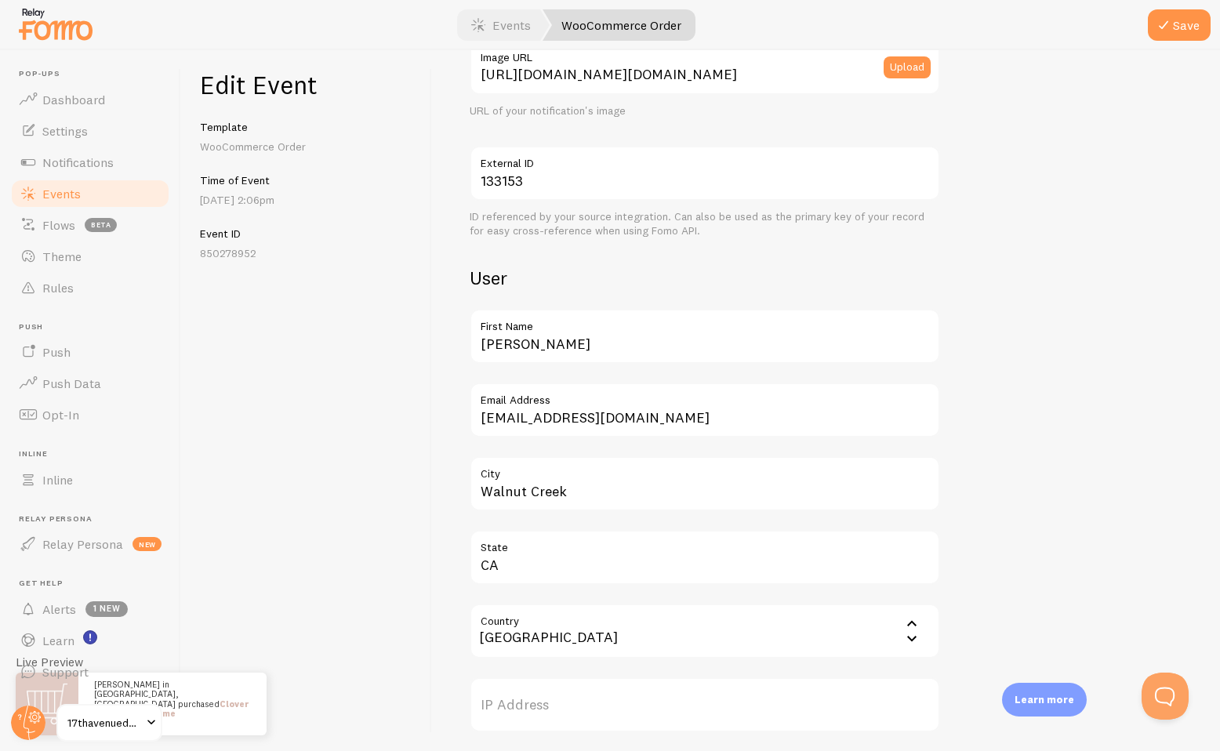
click at [386, 404] on div "Edit Event Template WooCommerce Order Time of Event [DATE] 2:06pm Event ID 8502…" at bounding box center [306, 400] width 251 height 701
drag, startPoint x: 569, startPoint y: 497, endPoint x: 451, endPoint y: 480, distance: 119.7
click at [451, 480] on div "Meta Clover WordPress Theme Title This text will be bolded in your notification…" at bounding box center [826, 400] width 788 height 701
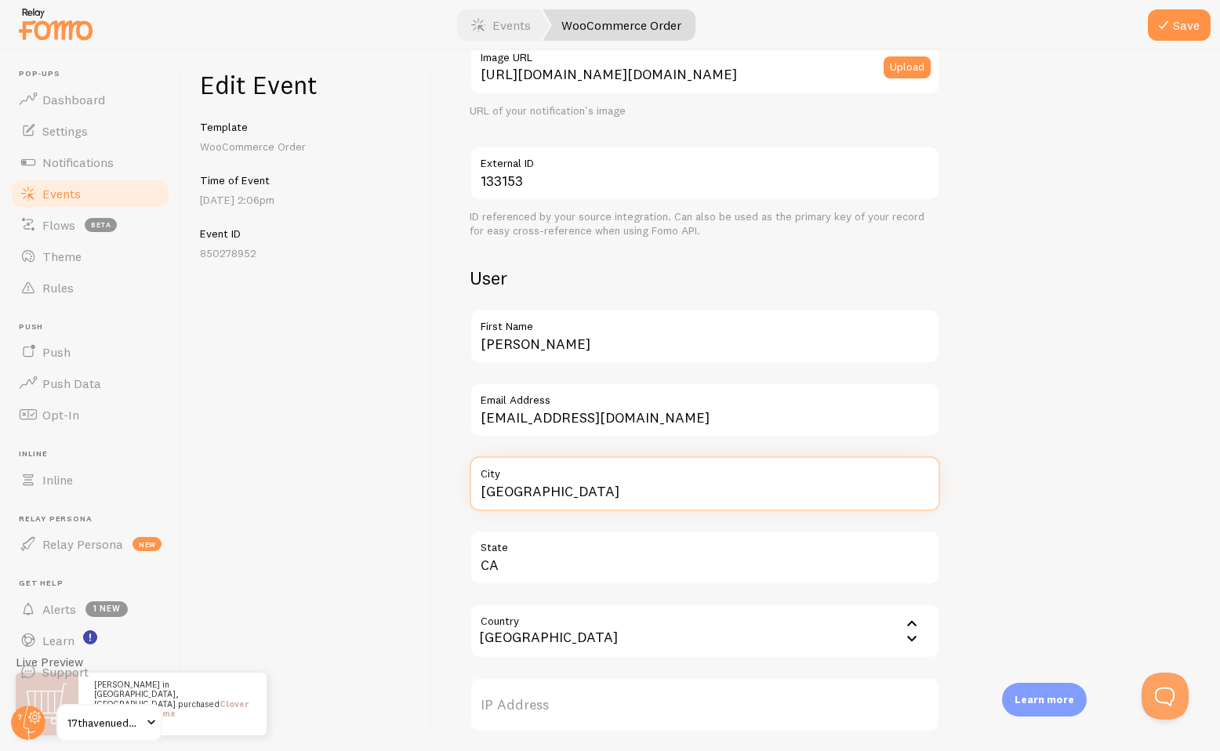
type input "[GEOGRAPHIC_DATA]"
click at [1113, 362] on div "Meta Clover WordPress Theme Title This text will be bolded in your notification…" at bounding box center [826, 479] width 713 height 1444
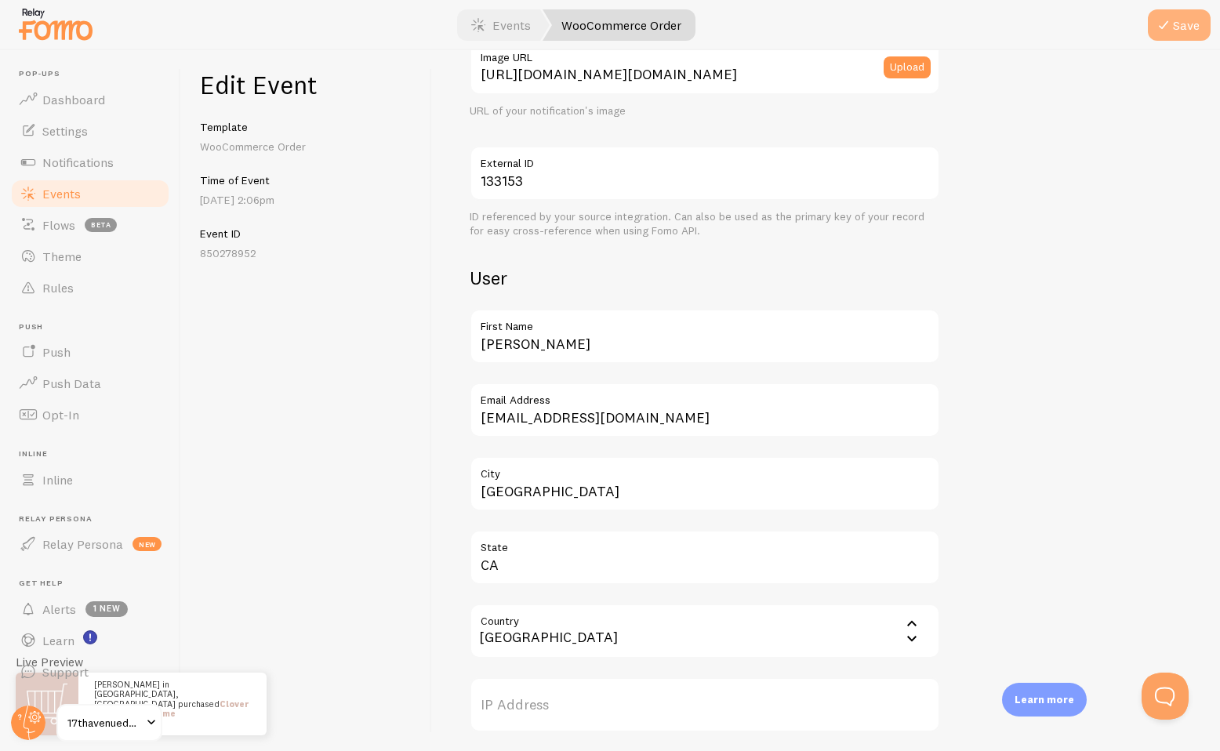
click at [1184, 19] on button "Save" at bounding box center [1179, 24] width 63 height 31
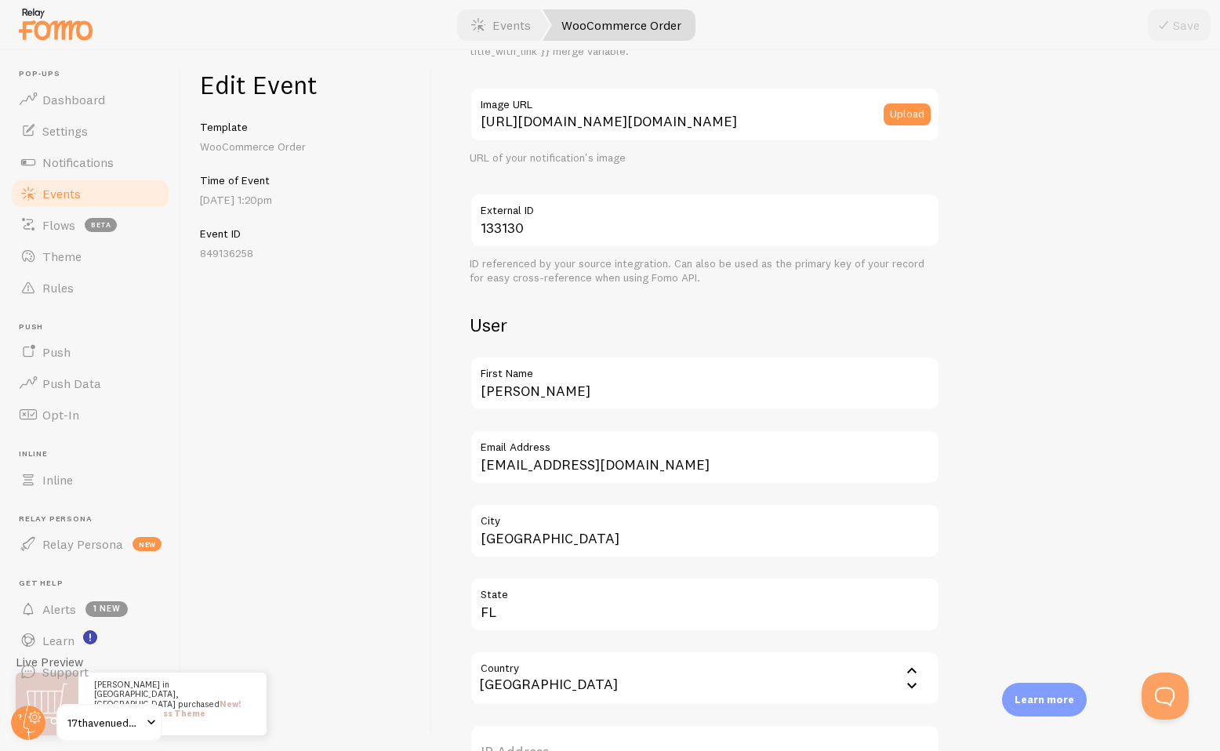
scroll to position [329, 0]
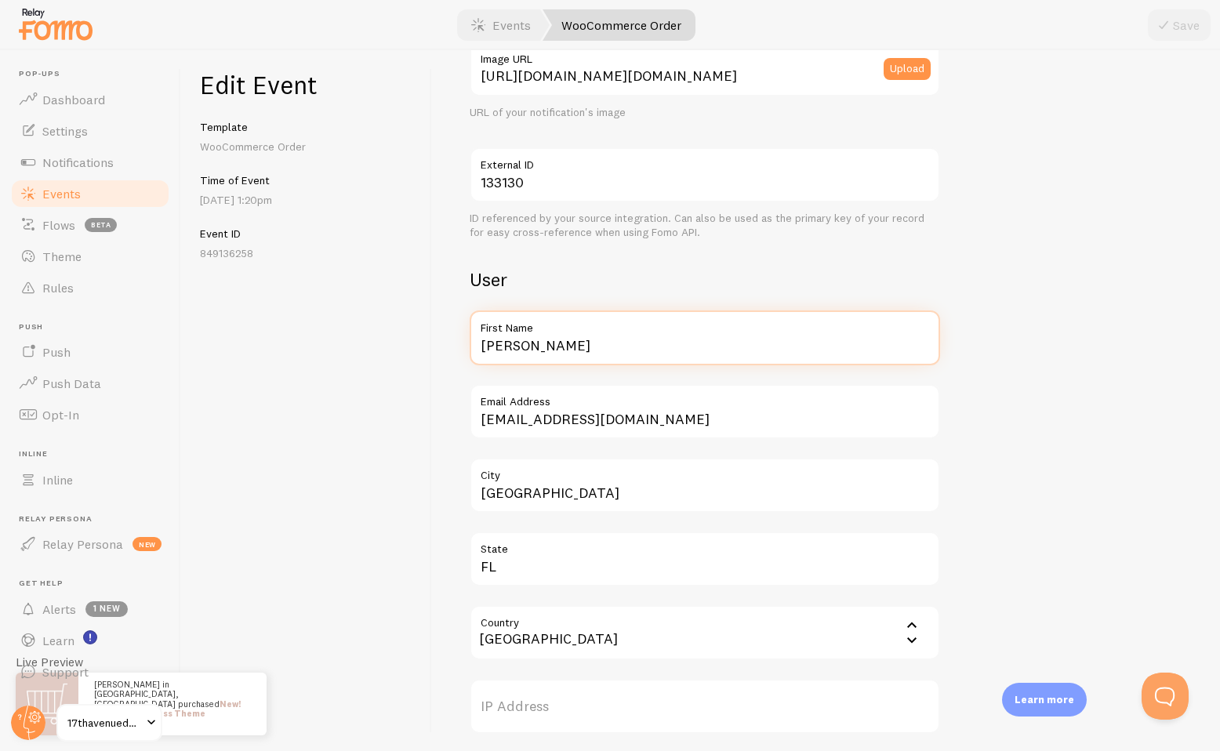
drag, startPoint x: 525, startPoint y: 346, endPoint x: 428, endPoint y: 346, distance: 96.5
click at [428, 346] on div "Edit Event Template WooCommerce Order Time of Event Oct 6th @ 1:20pm Event ID 8…" at bounding box center [700, 400] width 1039 height 701
type input "Joelle"
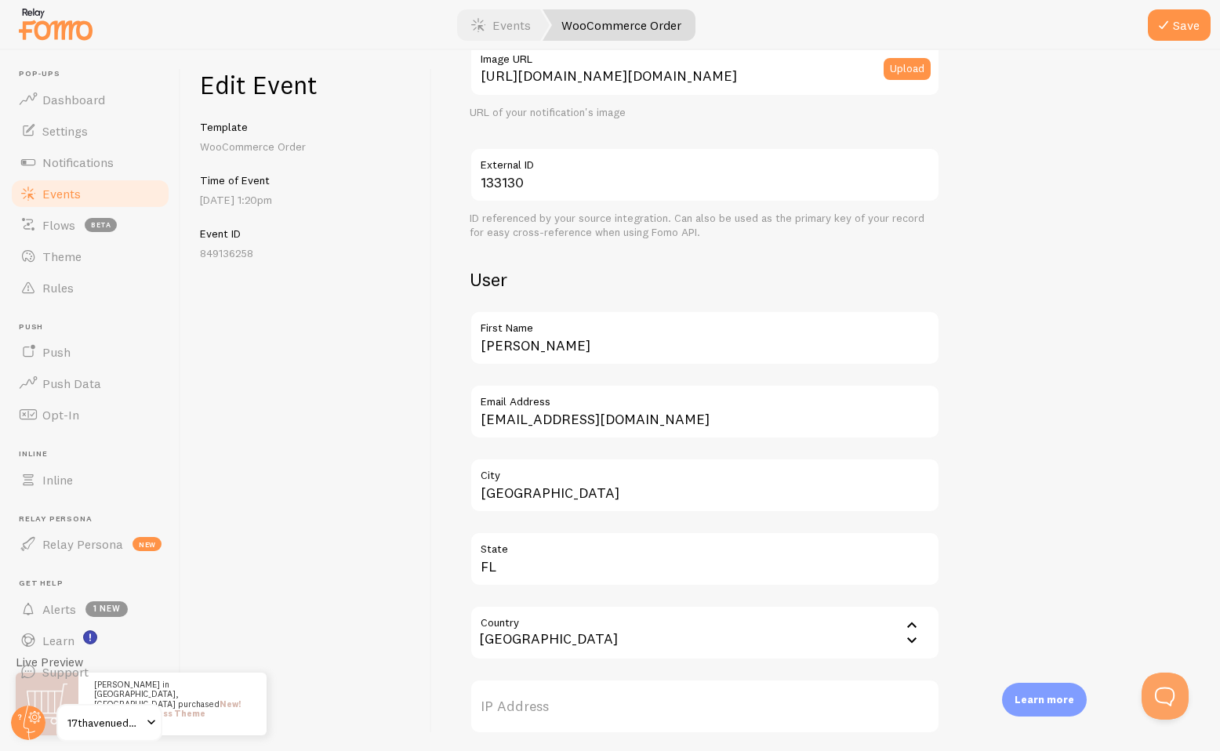
click at [415, 314] on div "Edit Event Template WooCommerce Order Time of Event Oct 6th @ 1:20pm Event ID 8…" at bounding box center [306, 400] width 251 height 701
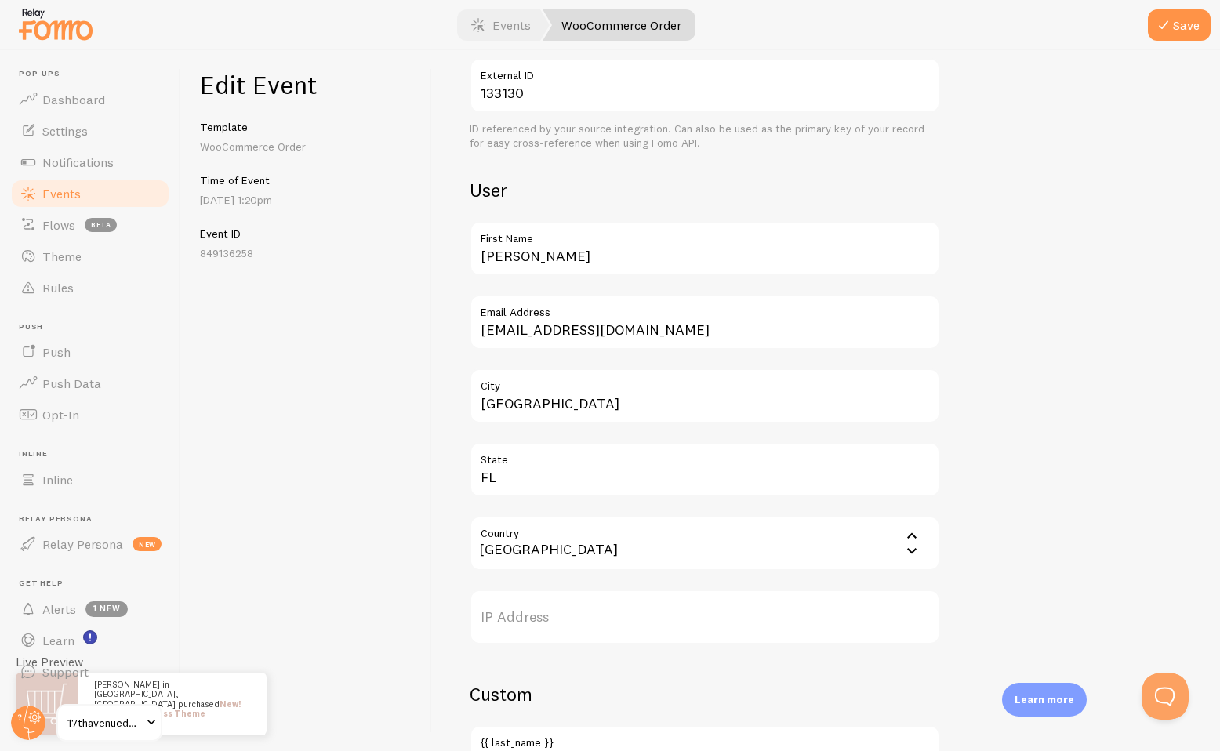
scroll to position [529, 0]
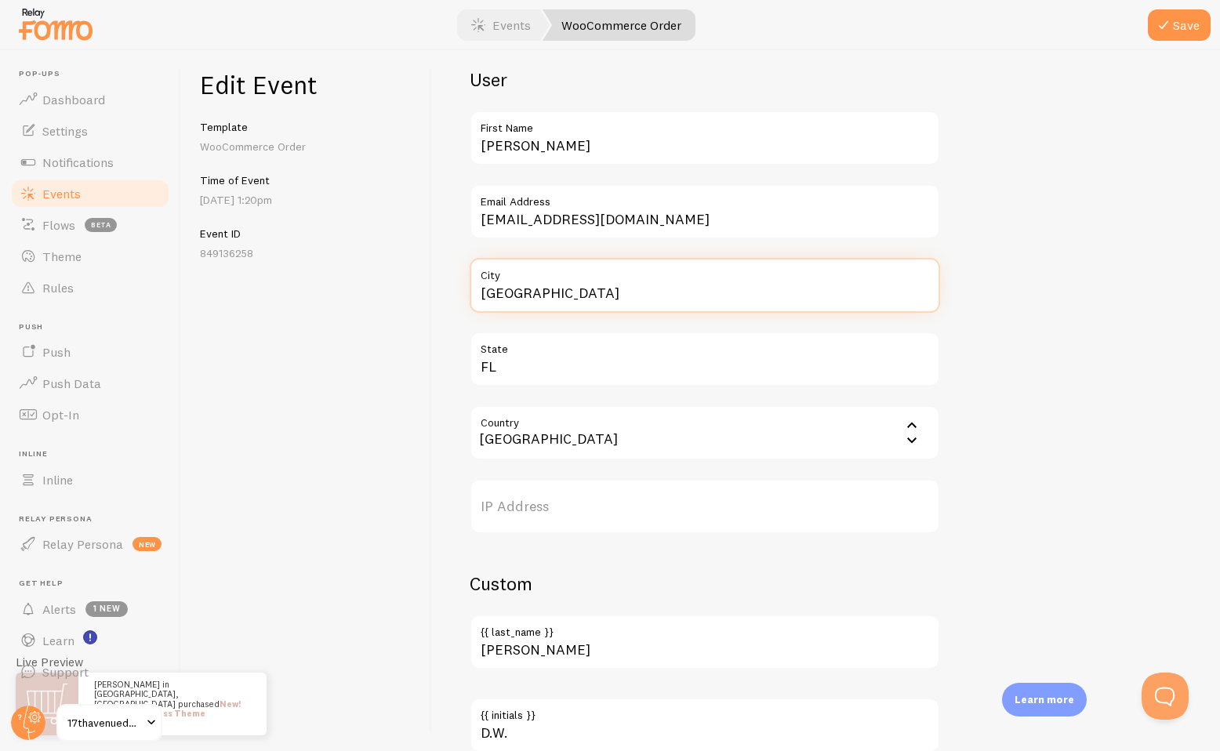
drag, startPoint x: 606, startPoint y: 295, endPoint x: 445, endPoint y: 291, distance: 161.6
click at [445, 291] on div "Meta New! Haven WordPress Theme Title This text will be bolded in your notifica…" at bounding box center [826, 400] width 788 height 701
drag, startPoint x: 551, startPoint y: 290, endPoint x: 428, endPoint y: 293, distance: 122.4
click at [428, 293] on div "Edit Event Template WooCommerce Order Time of Event Oct 6th @ 1:20pm Event ID 8…" at bounding box center [700, 400] width 1039 height 701
type input "Edmonton"
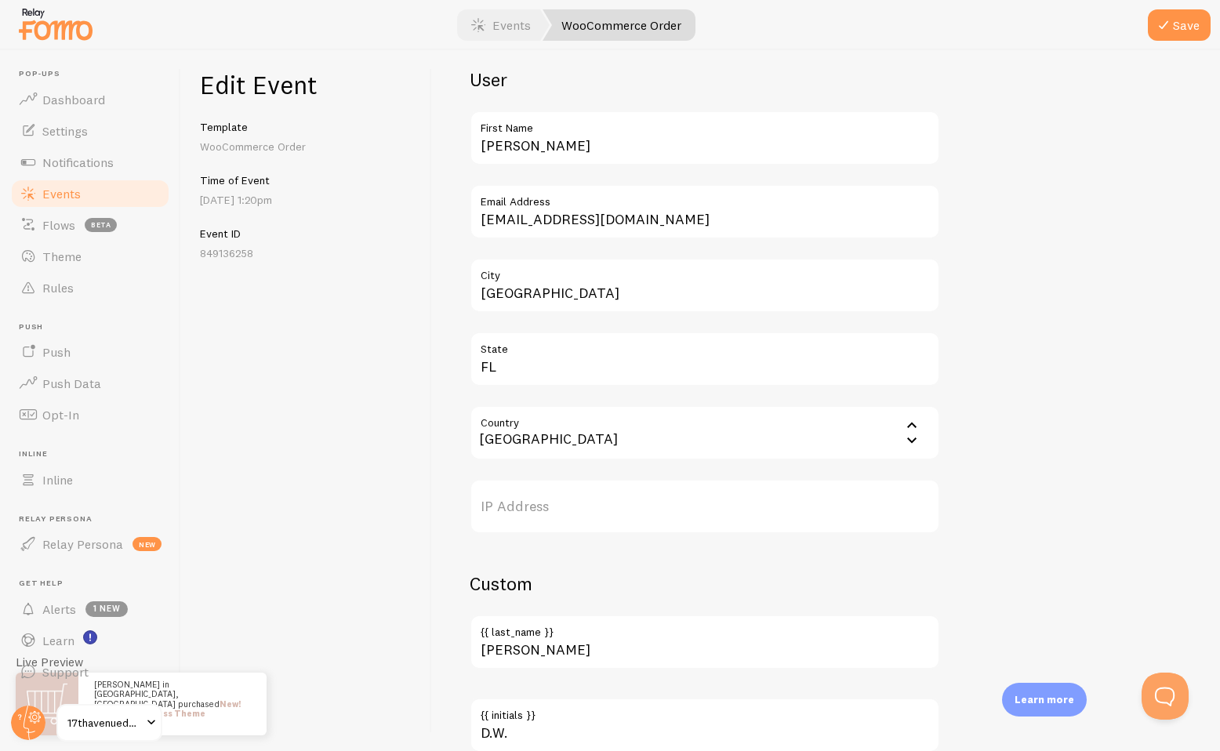
click at [1015, 242] on div "Meta New! Haven WordPress Theme Title This text will be bolded in your notifica…" at bounding box center [826, 280] width 713 height 1444
click at [1185, 20] on button "Save" at bounding box center [1179, 24] width 63 height 31
click at [109, 181] on link "Events" at bounding box center [90, 193] width 162 height 31
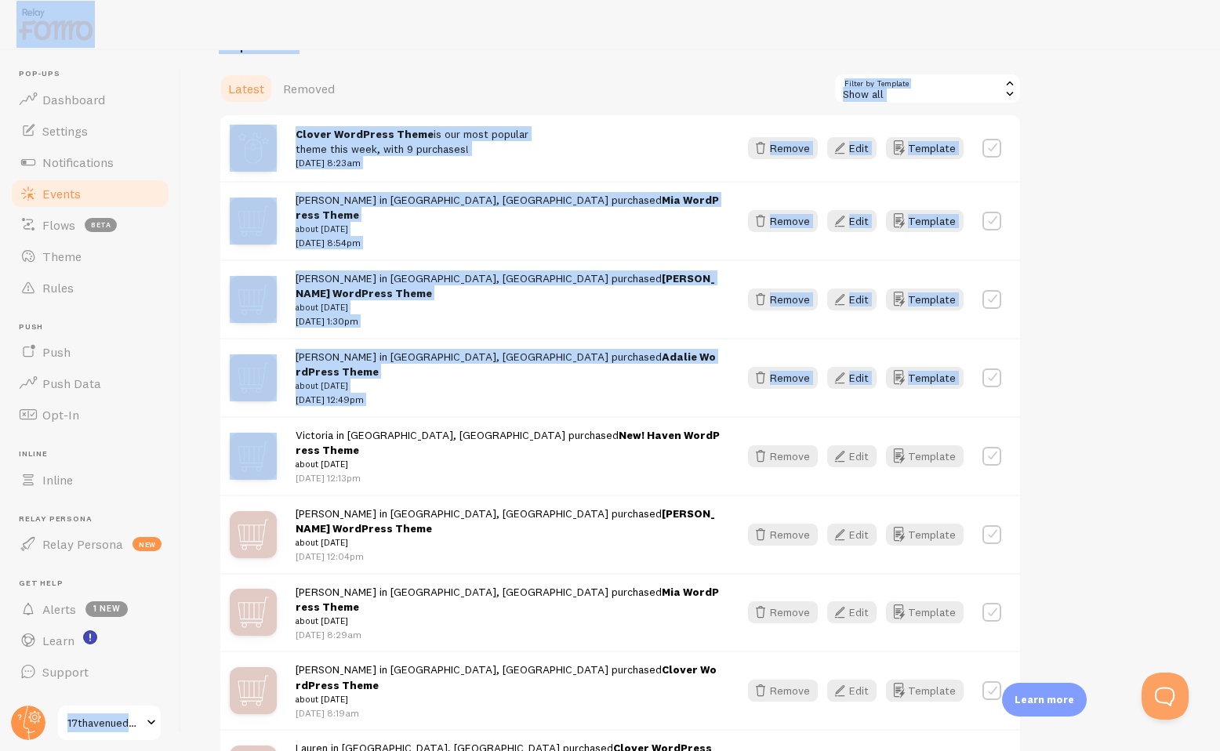
scroll to position [104, 0]
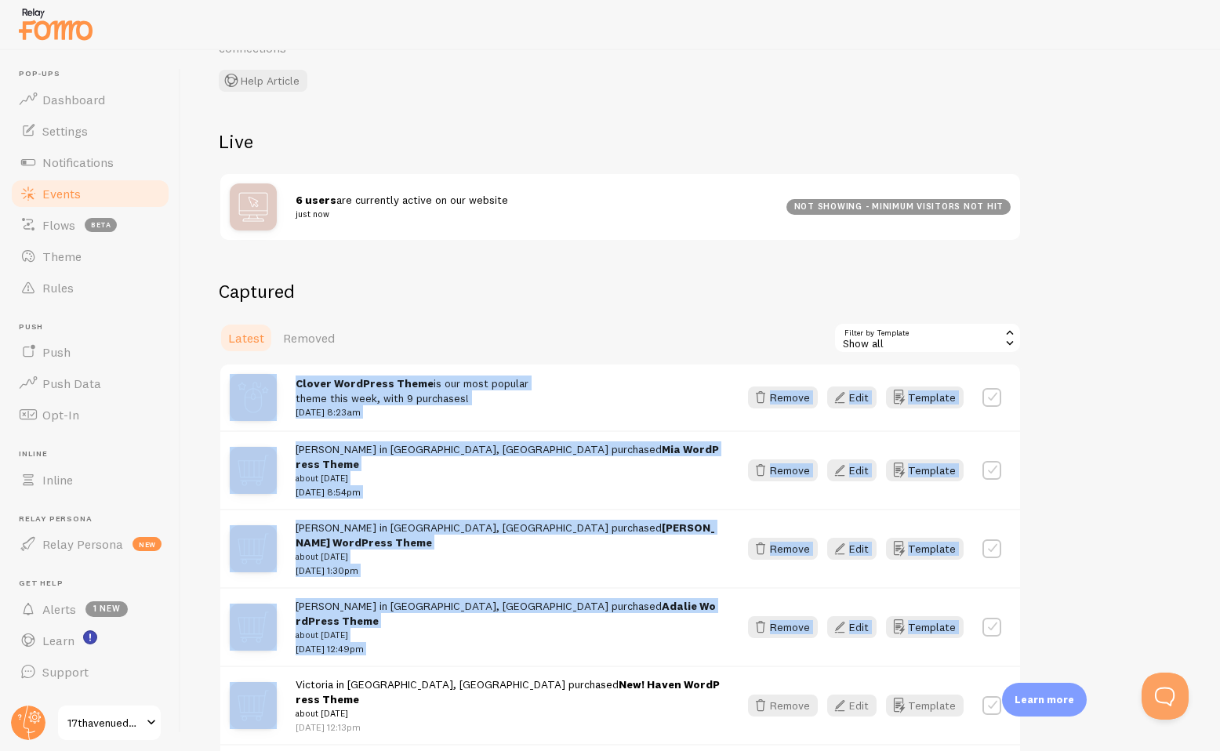
drag, startPoint x: 1031, startPoint y: 375, endPoint x: 1089, endPoint y: 340, distance: 67.9
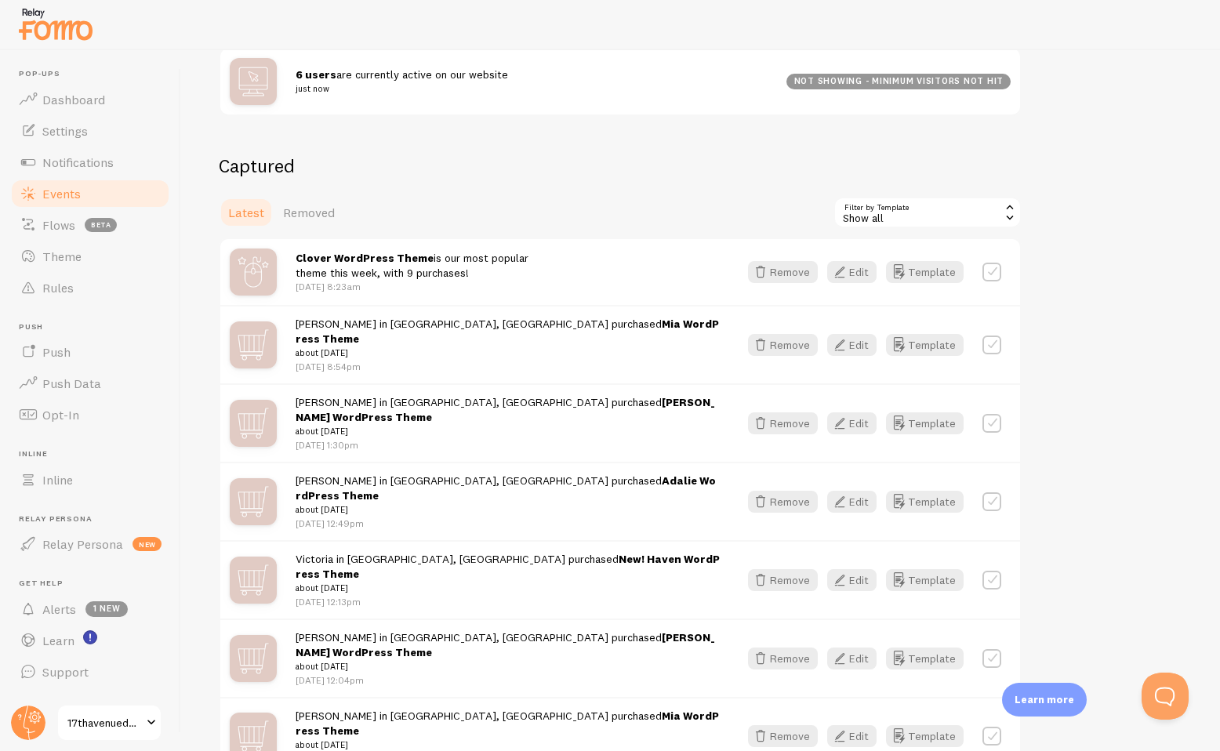
scroll to position [194, 0]
